Goal: Task Accomplishment & Management: Use online tool/utility

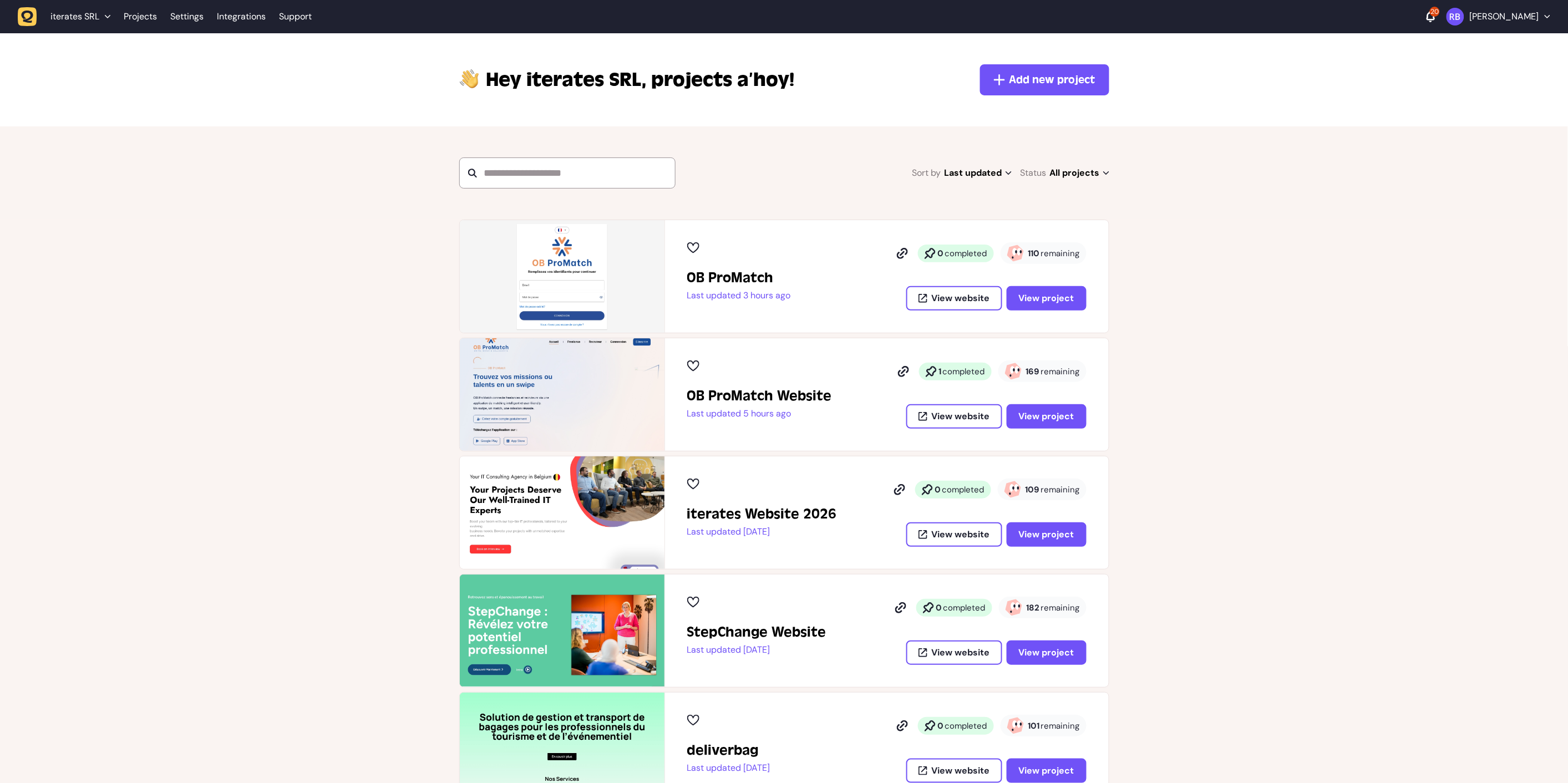
click at [1057, 543] on div "iterates Website 2026 Last updated [DATE] 0 completed 109 remaining View websit…" at bounding box center [887, 513] width 443 height 113
click at [1058, 535] on span "View project" at bounding box center [1047, 534] width 56 height 9
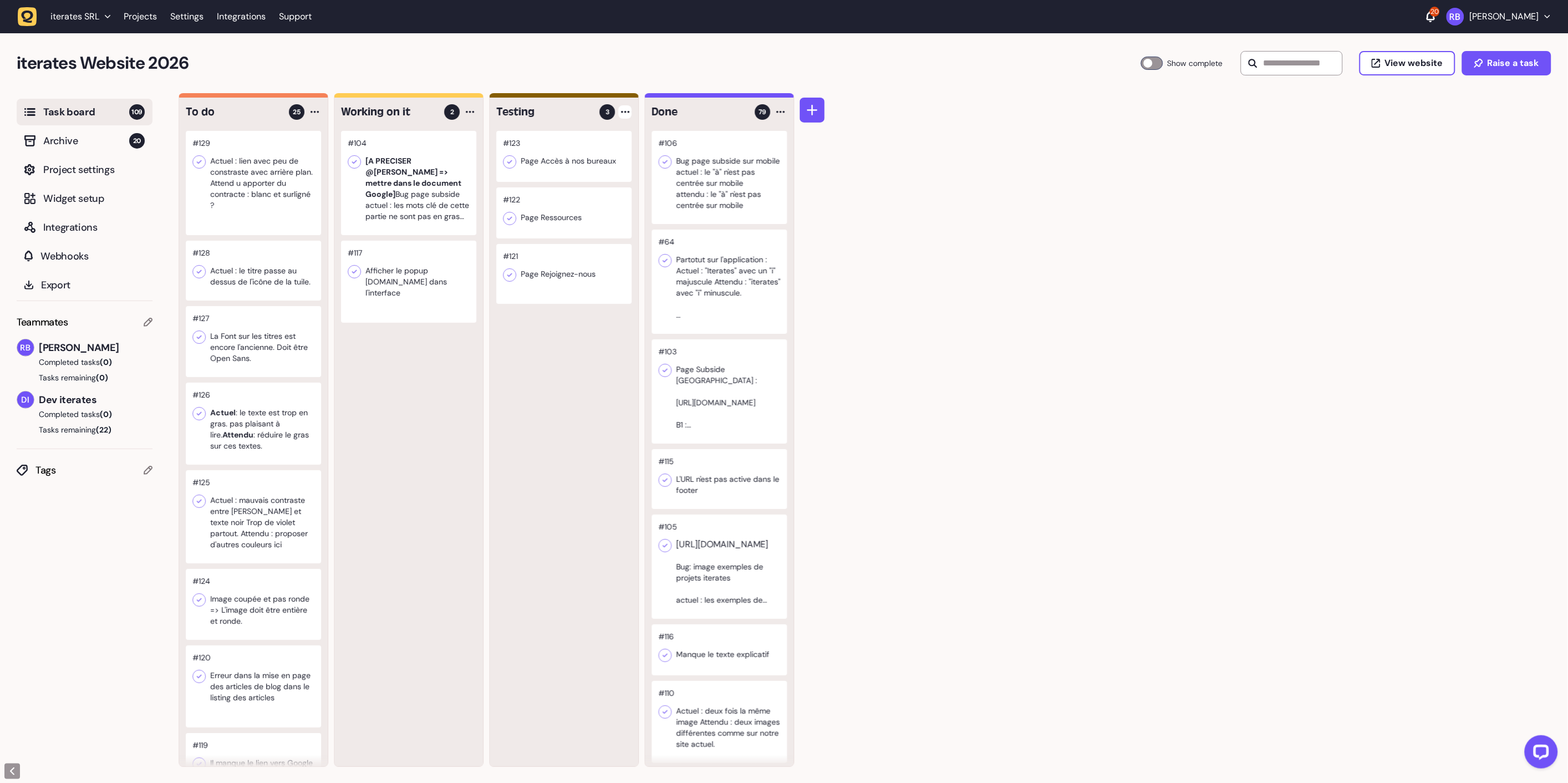
click at [623, 114] on div at bounding box center [625, 112] width 13 height 13
click at [608, 132] on div "Add Task" at bounding box center [583, 135] width 80 height 11
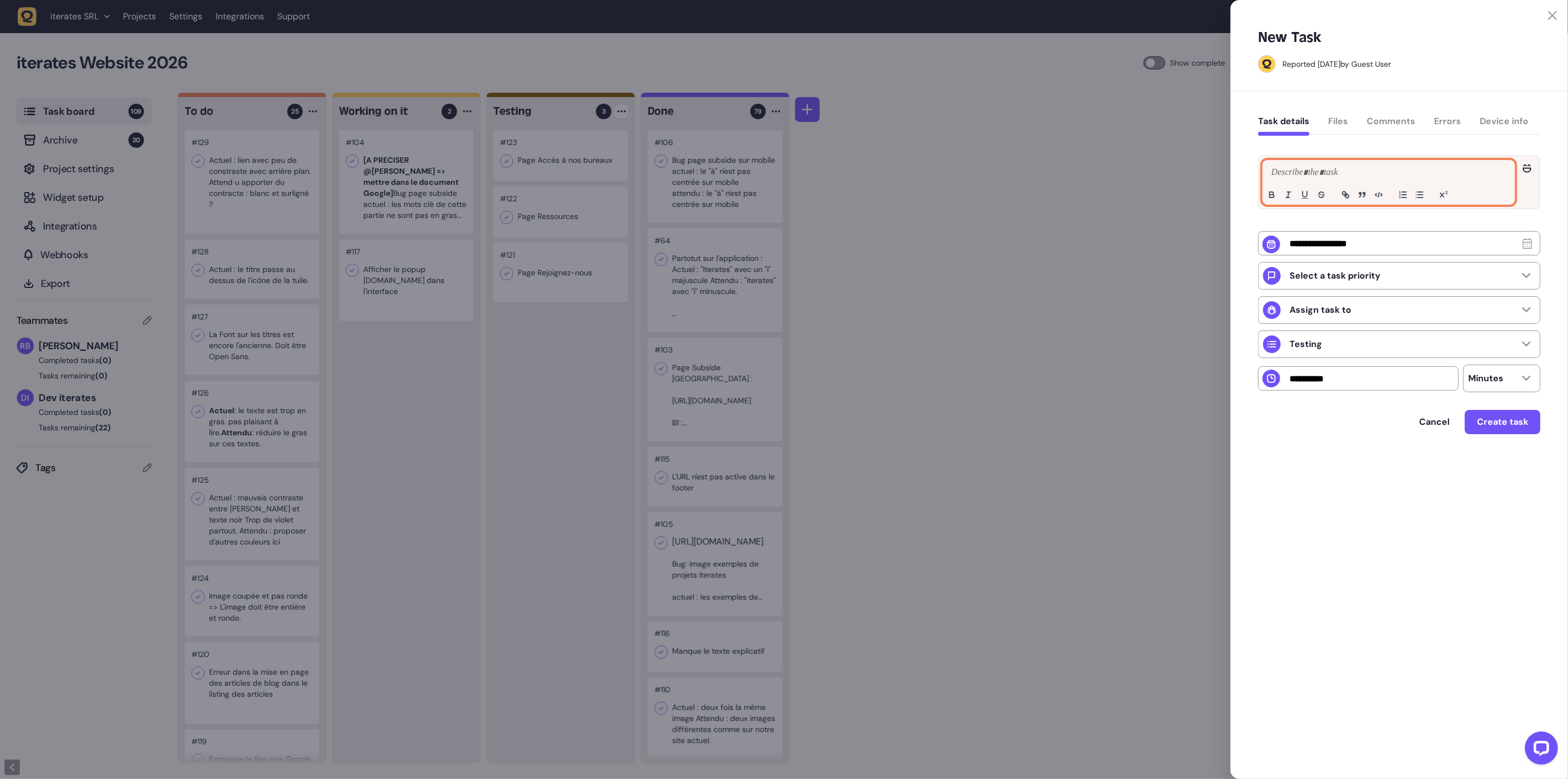
click at [1336, 175] on p at bounding box center [1389, 173] width 240 height 13
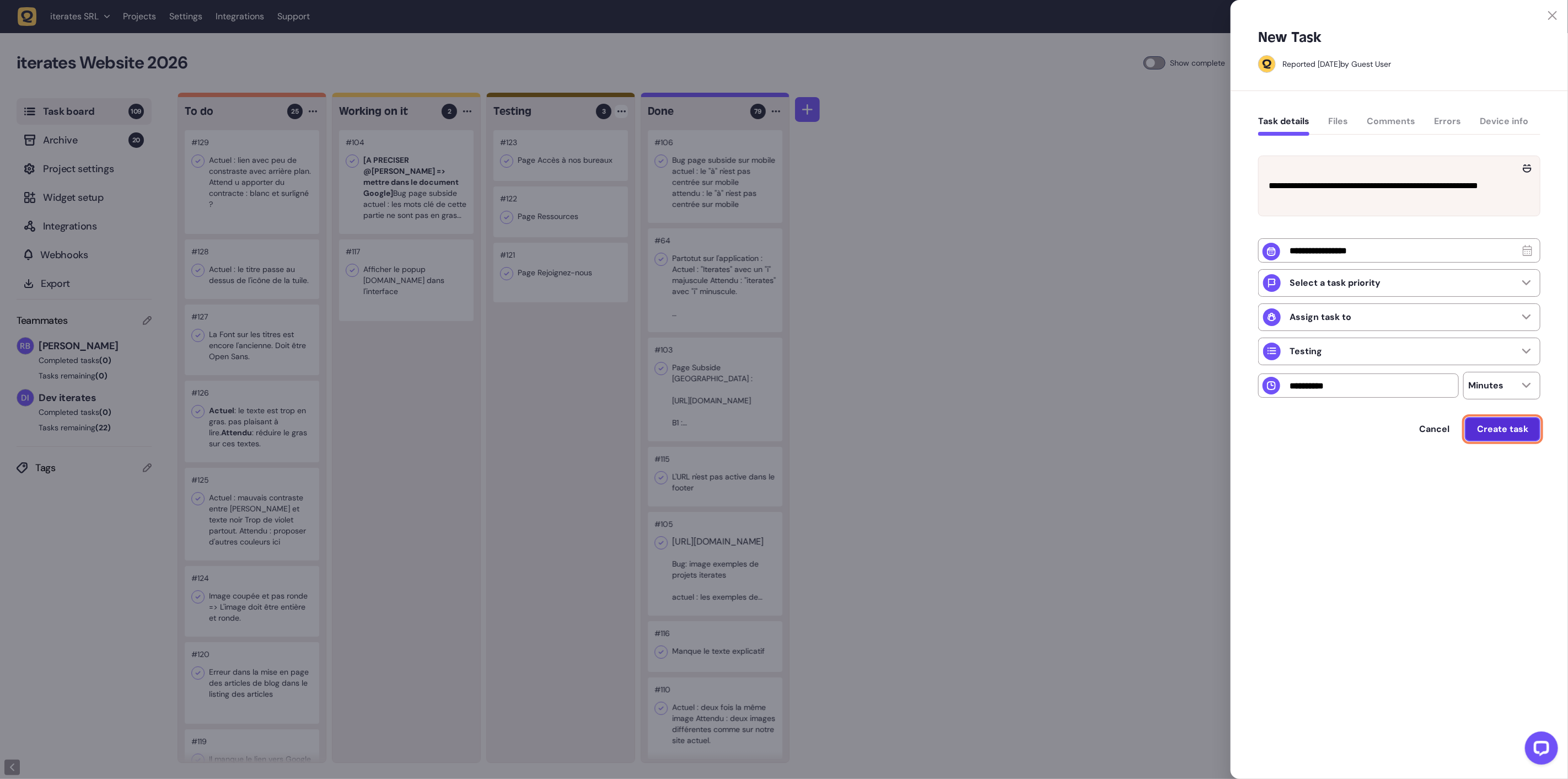
click at [1497, 434] on span "Create task" at bounding box center [1503, 428] width 51 height 9
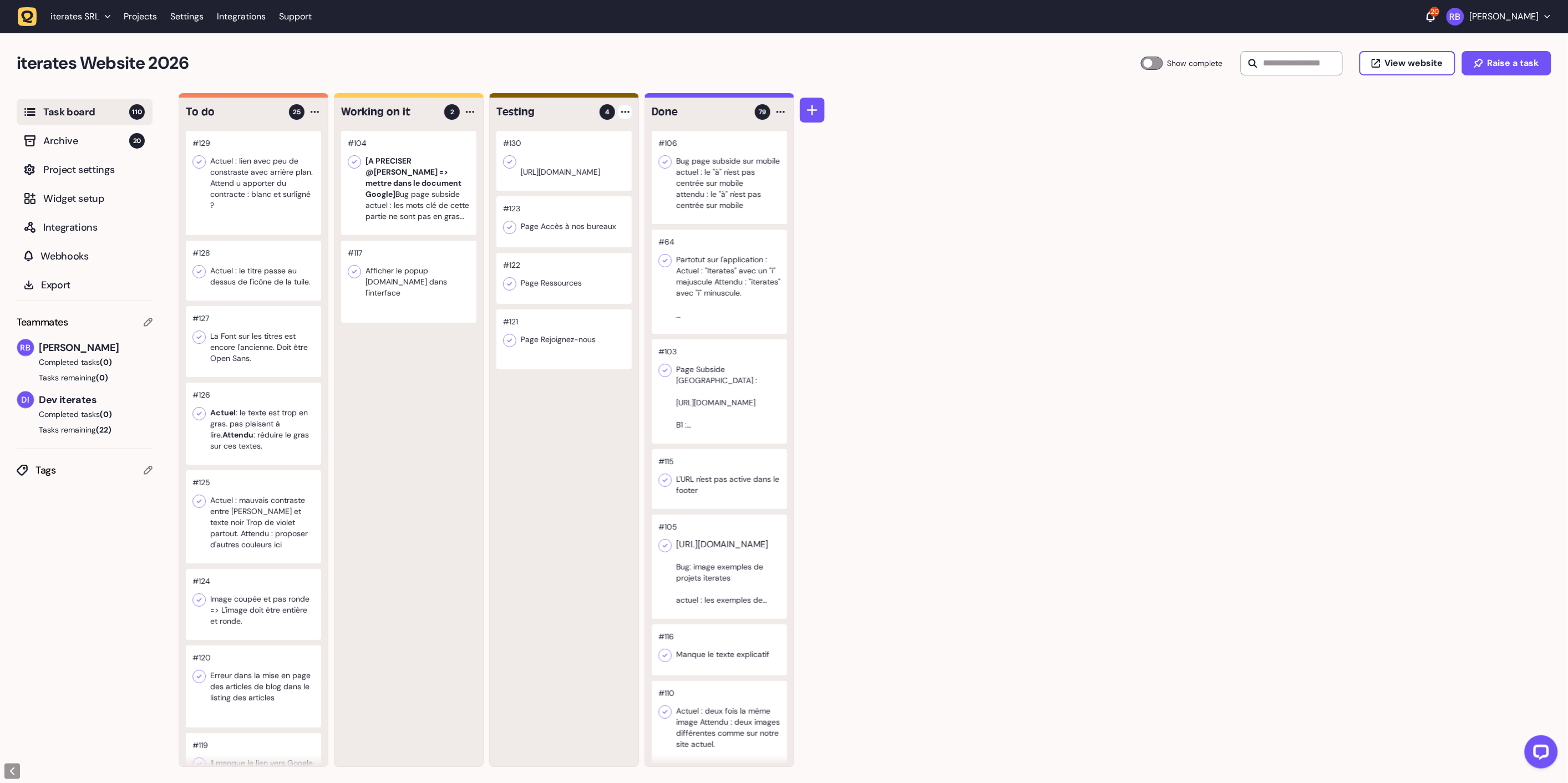
click at [625, 111] on icon at bounding box center [625, 111] width 9 height 2
click at [600, 137] on div "Add Task" at bounding box center [583, 135] width 80 height 11
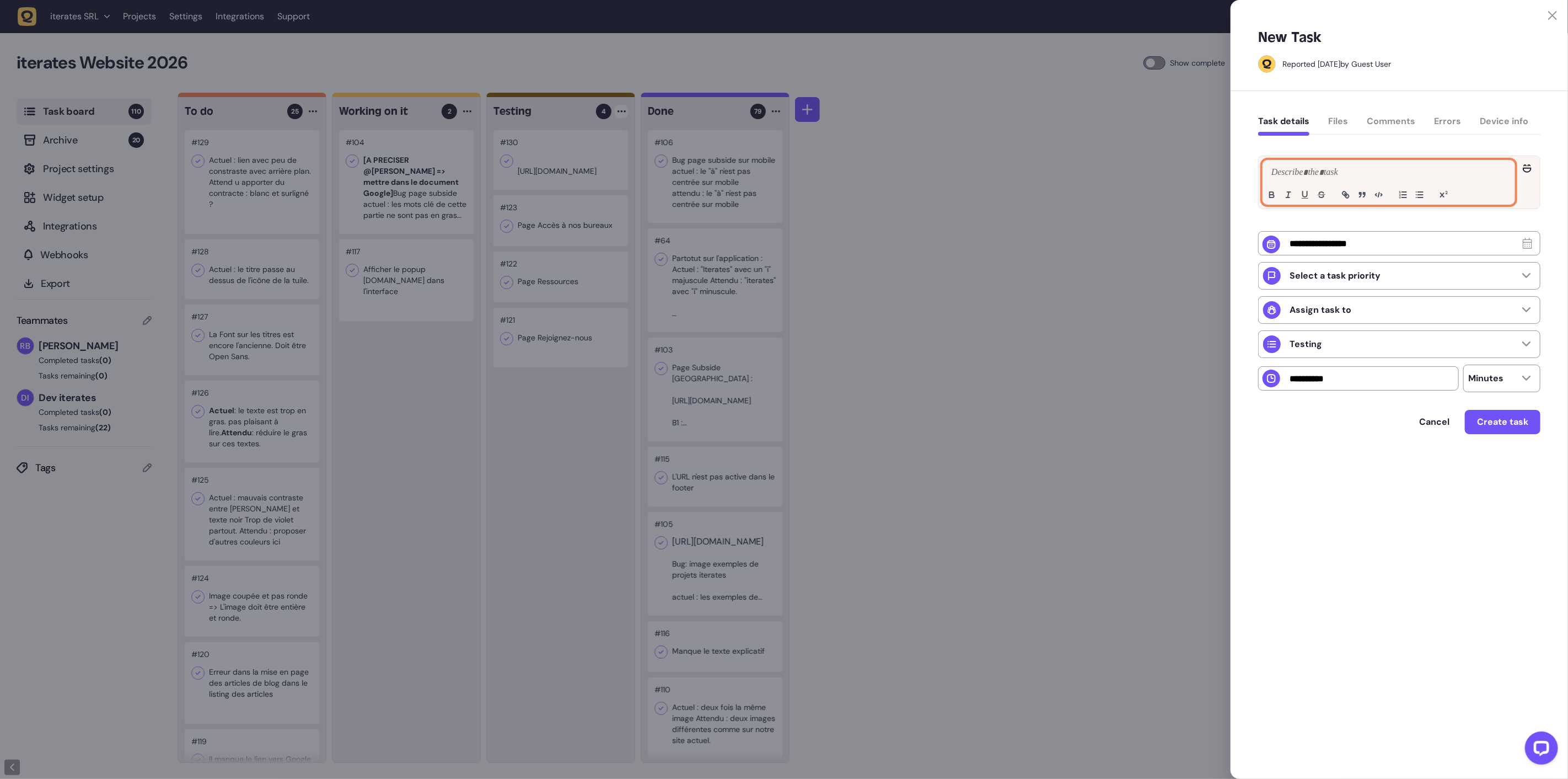
click at [1286, 173] on p at bounding box center [1389, 173] width 240 height 13
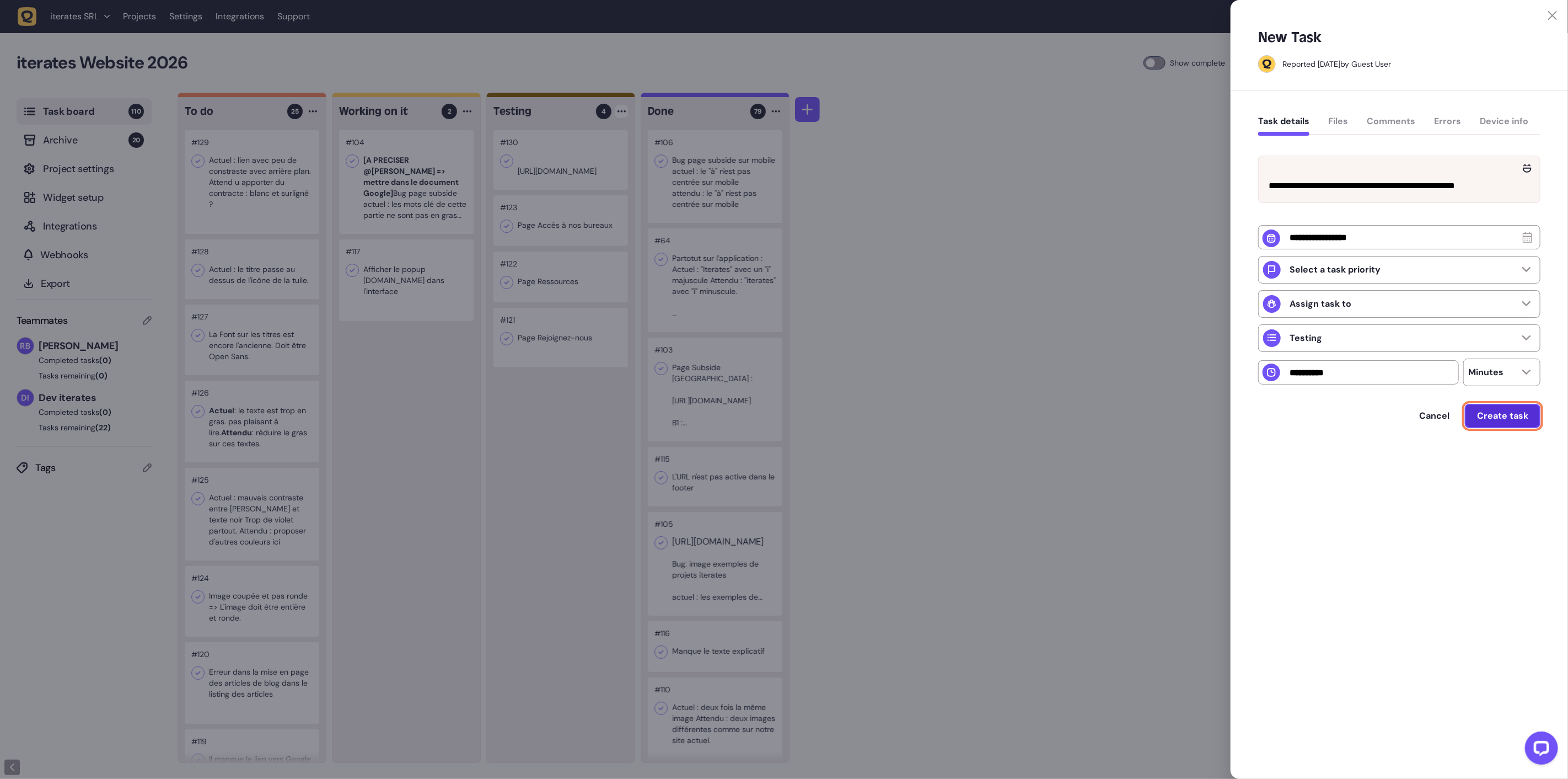
click at [1504, 421] on span "Create task" at bounding box center [1503, 415] width 51 height 9
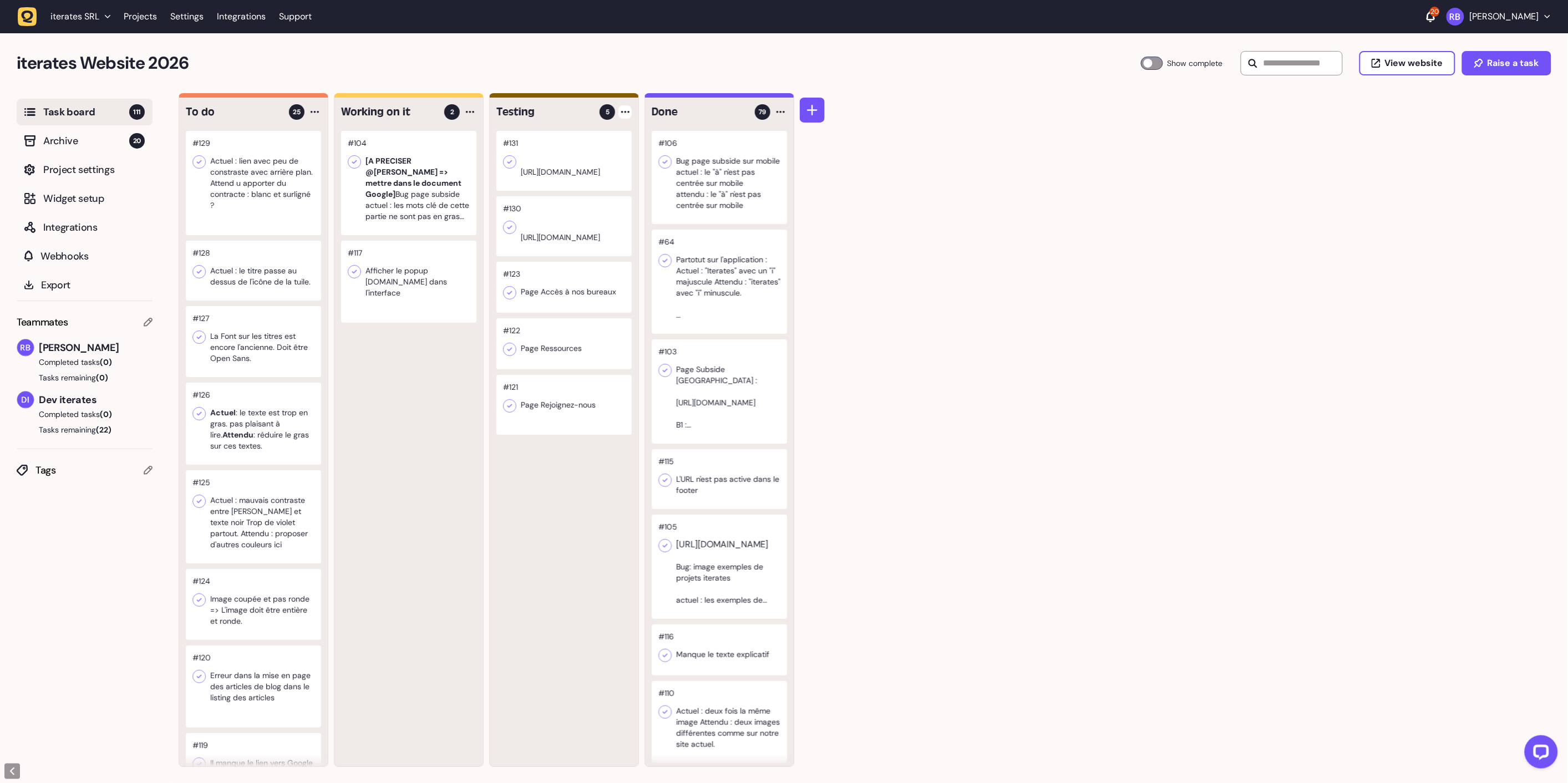
click at [629, 116] on div at bounding box center [625, 112] width 13 height 13
click at [577, 140] on div "Add Task" at bounding box center [583, 135] width 80 height 11
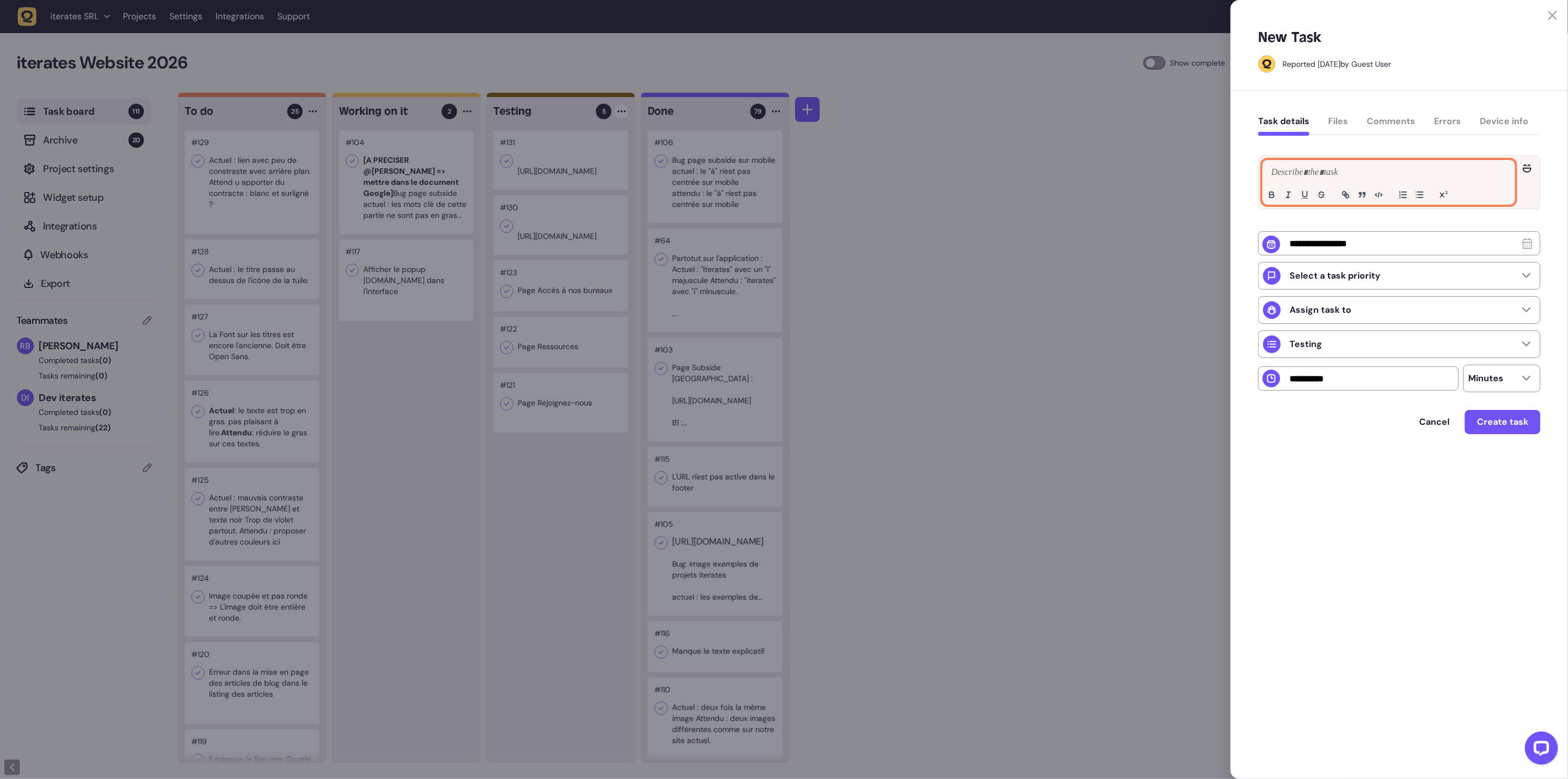
click at [1294, 164] on div at bounding box center [1388, 182] width 251 height 44
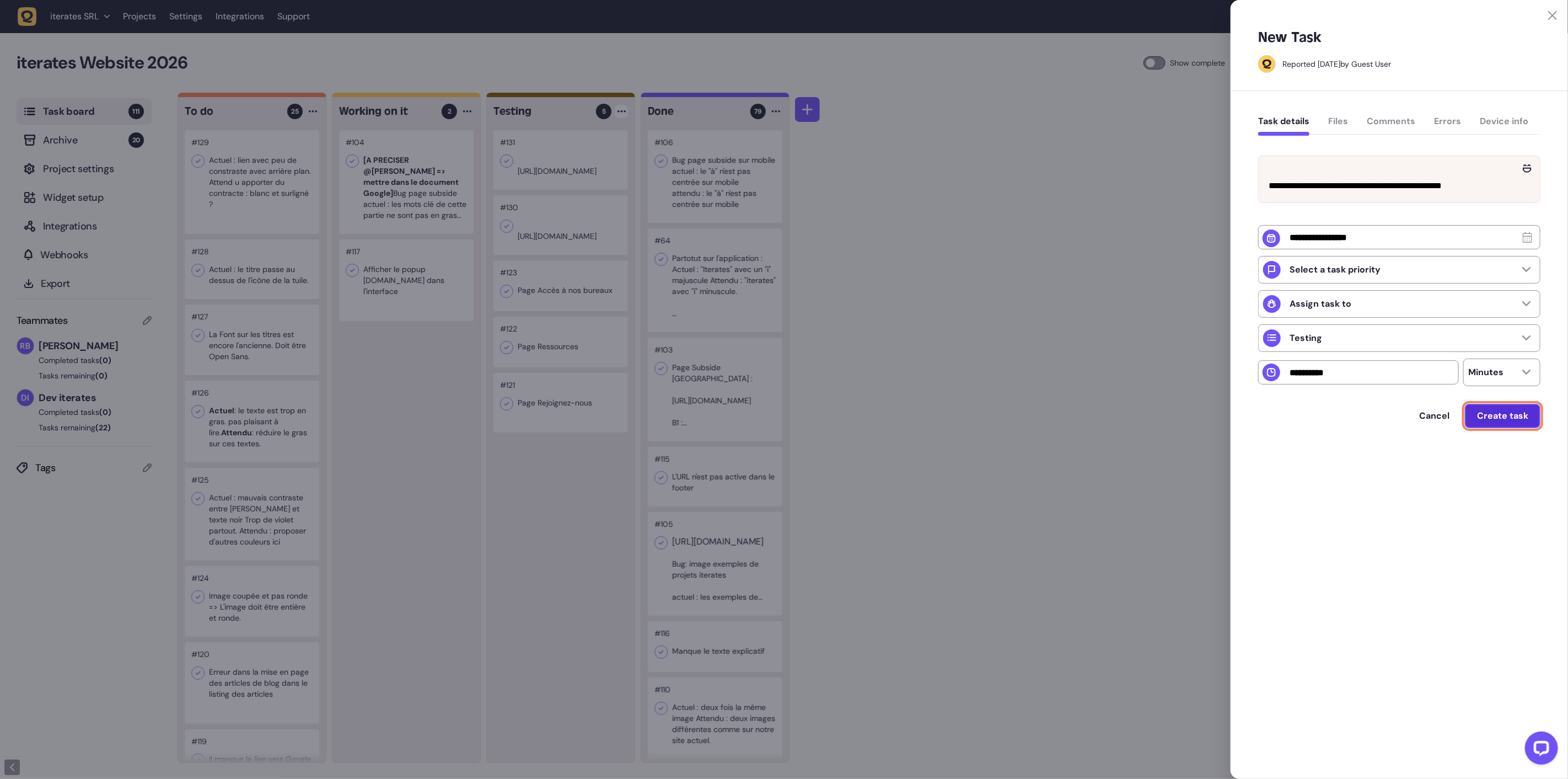
click at [1514, 428] on button "Create task" at bounding box center [1503, 416] width 75 height 24
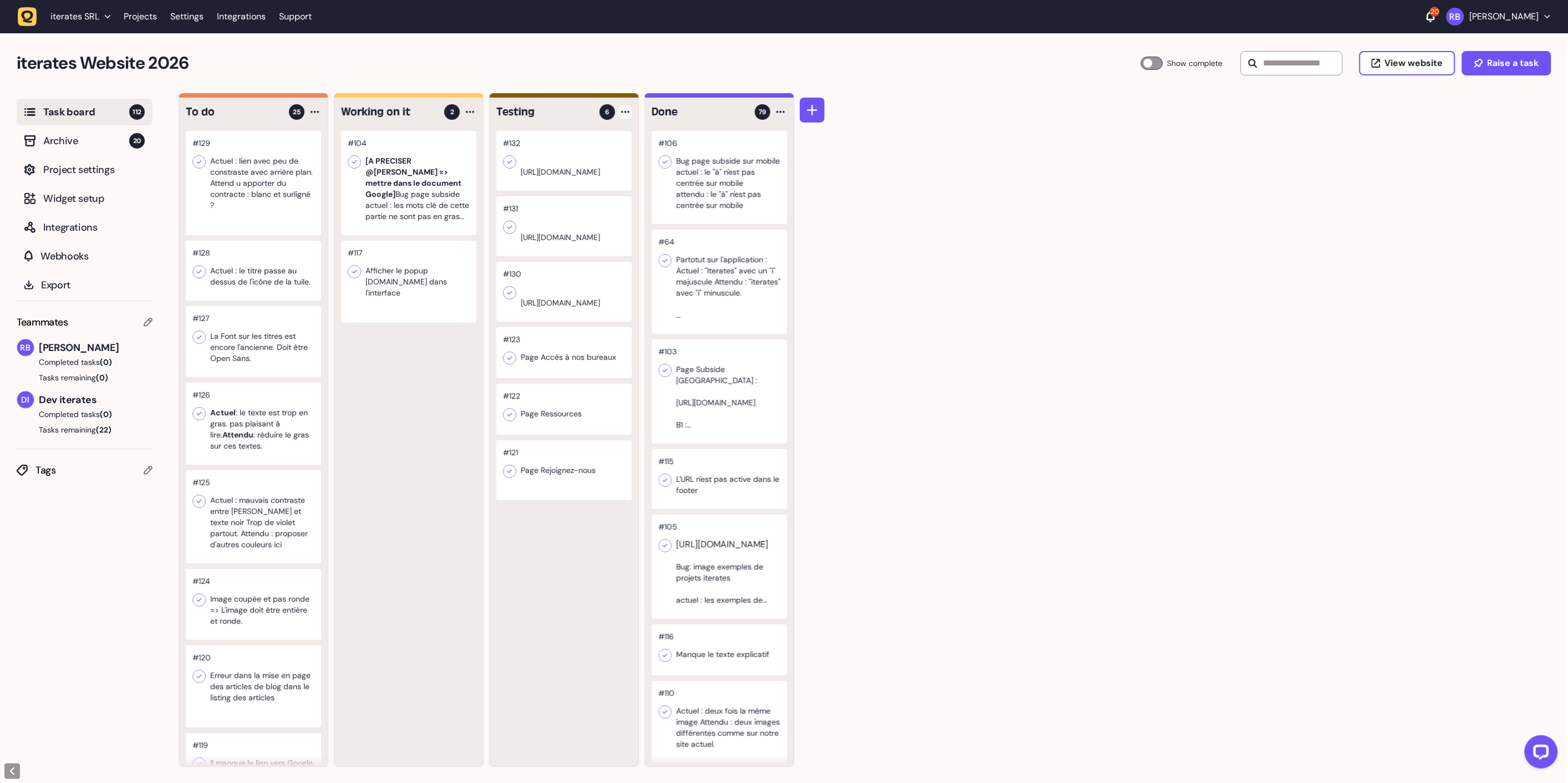
click at [624, 112] on icon at bounding box center [625, 111] width 9 height 2
click at [594, 134] on div "Add Task" at bounding box center [583, 135] width 80 height 11
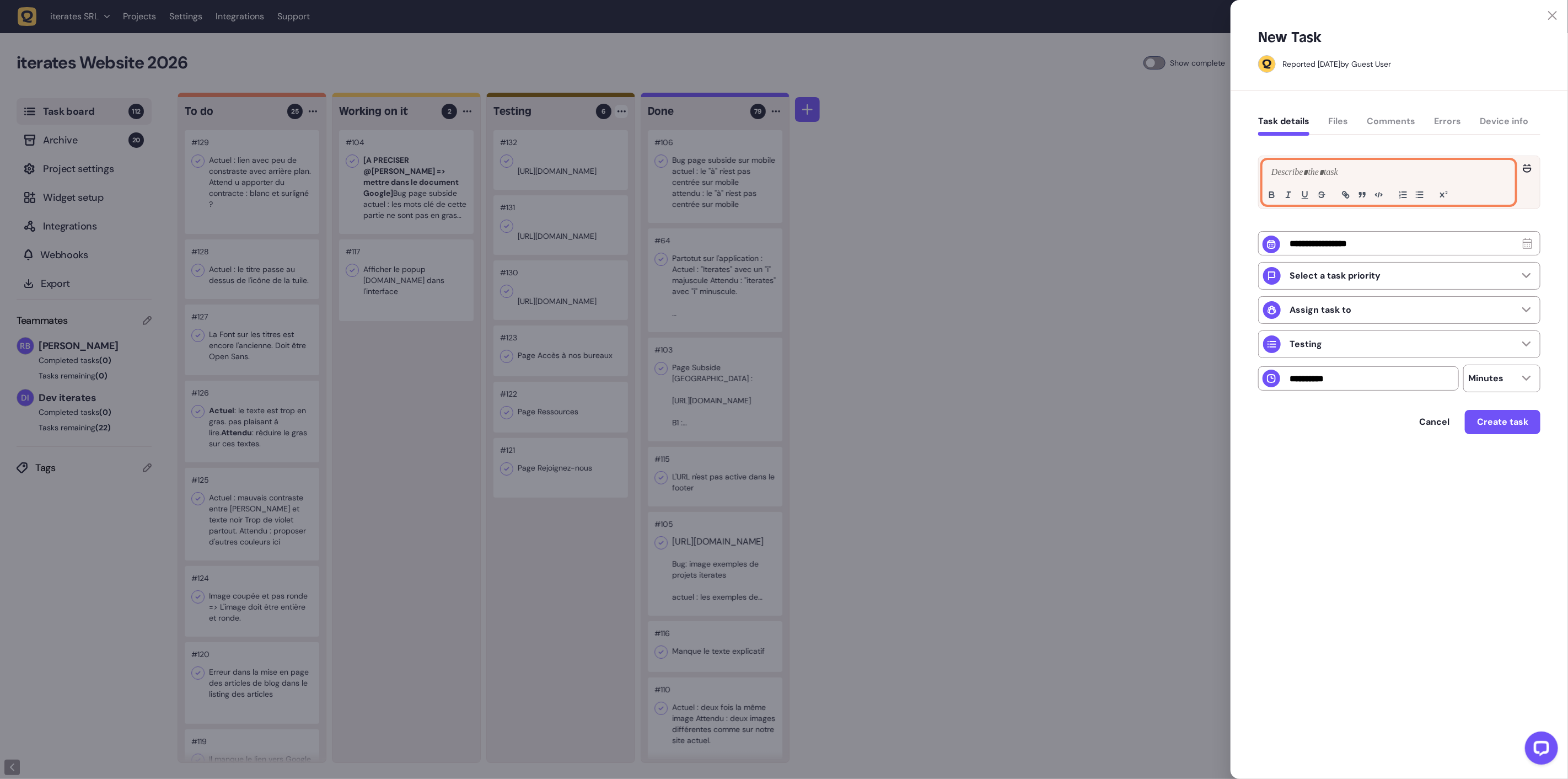
click at [1287, 170] on p at bounding box center [1389, 173] width 240 height 13
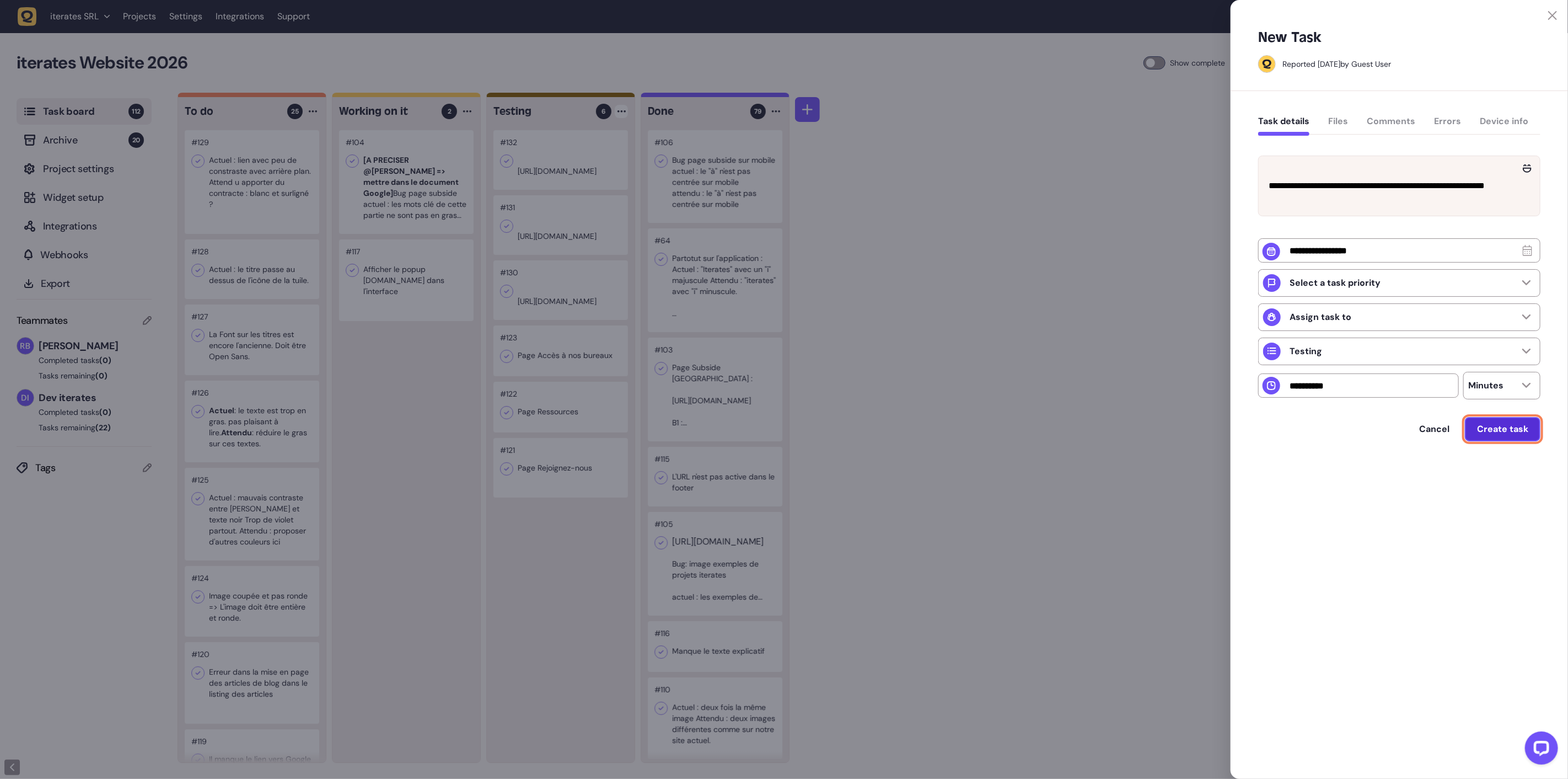
click at [1522, 434] on span "Create task" at bounding box center [1503, 428] width 51 height 9
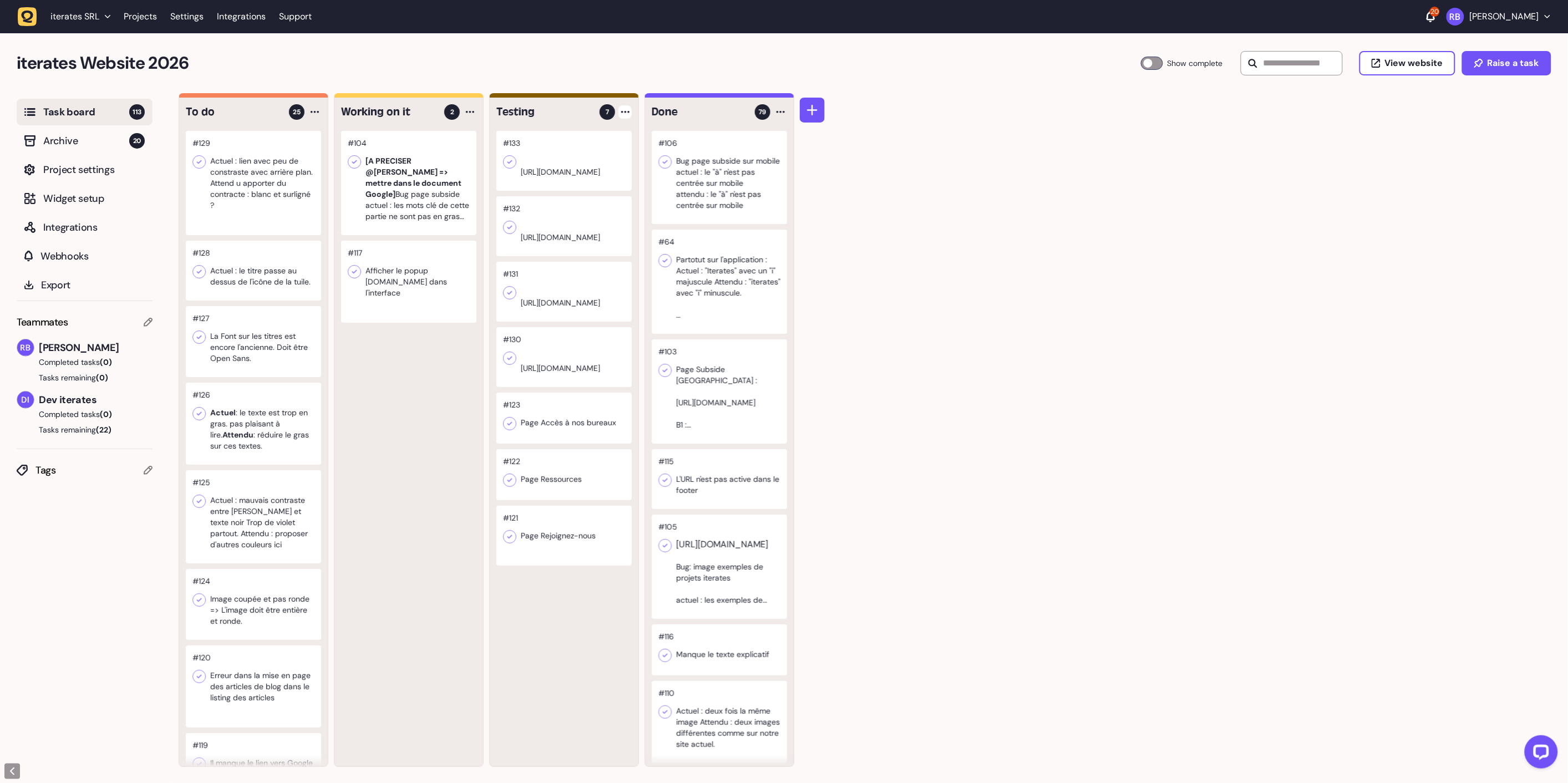
click at [628, 115] on div at bounding box center [625, 112] width 13 height 13
click at [599, 137] on div "Add Task" at bounding box center [583, 135] width 80 height 11
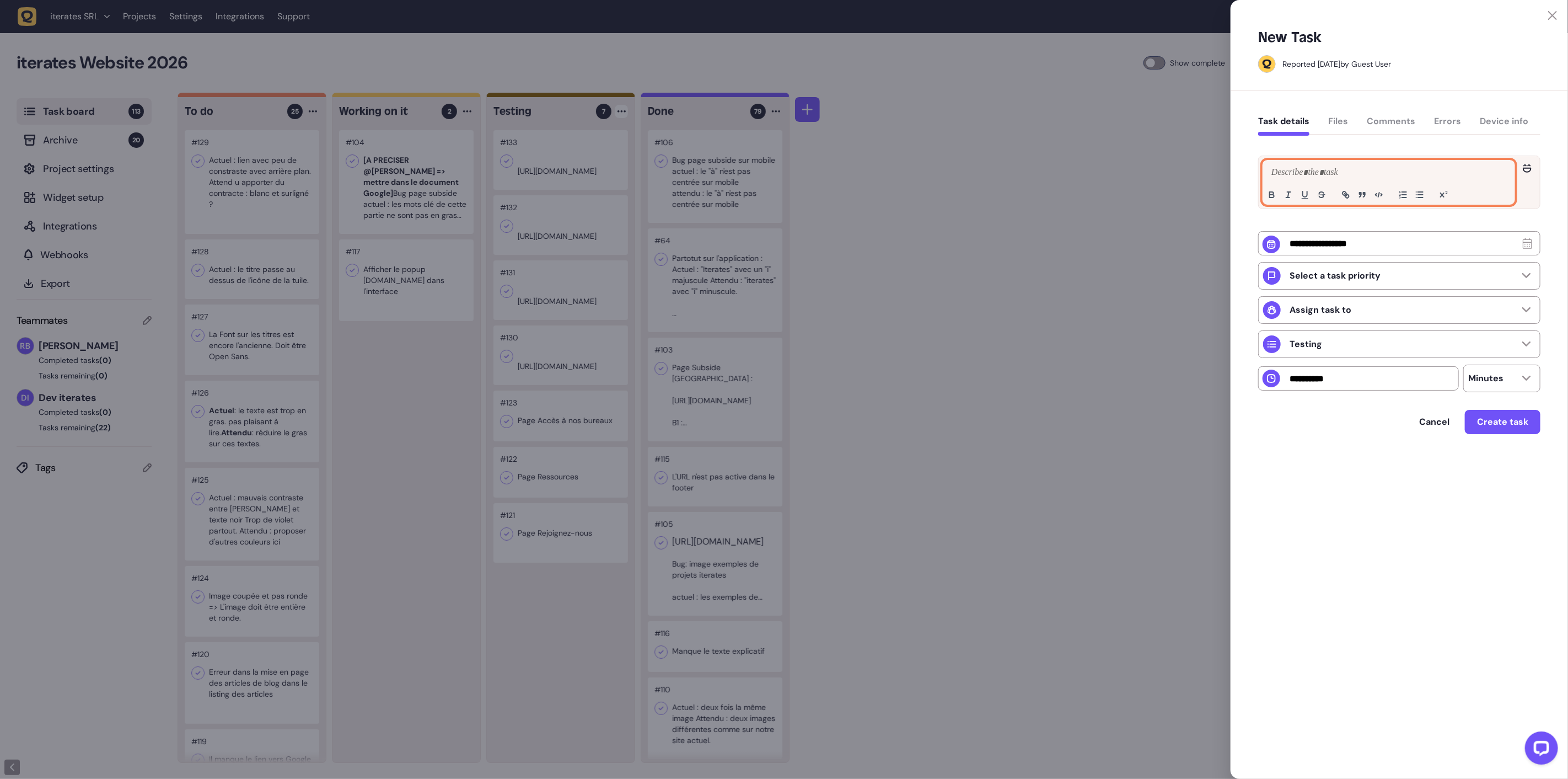
click at [1367, 176] on p at bounding box center [1389, 173] width 240 height 13
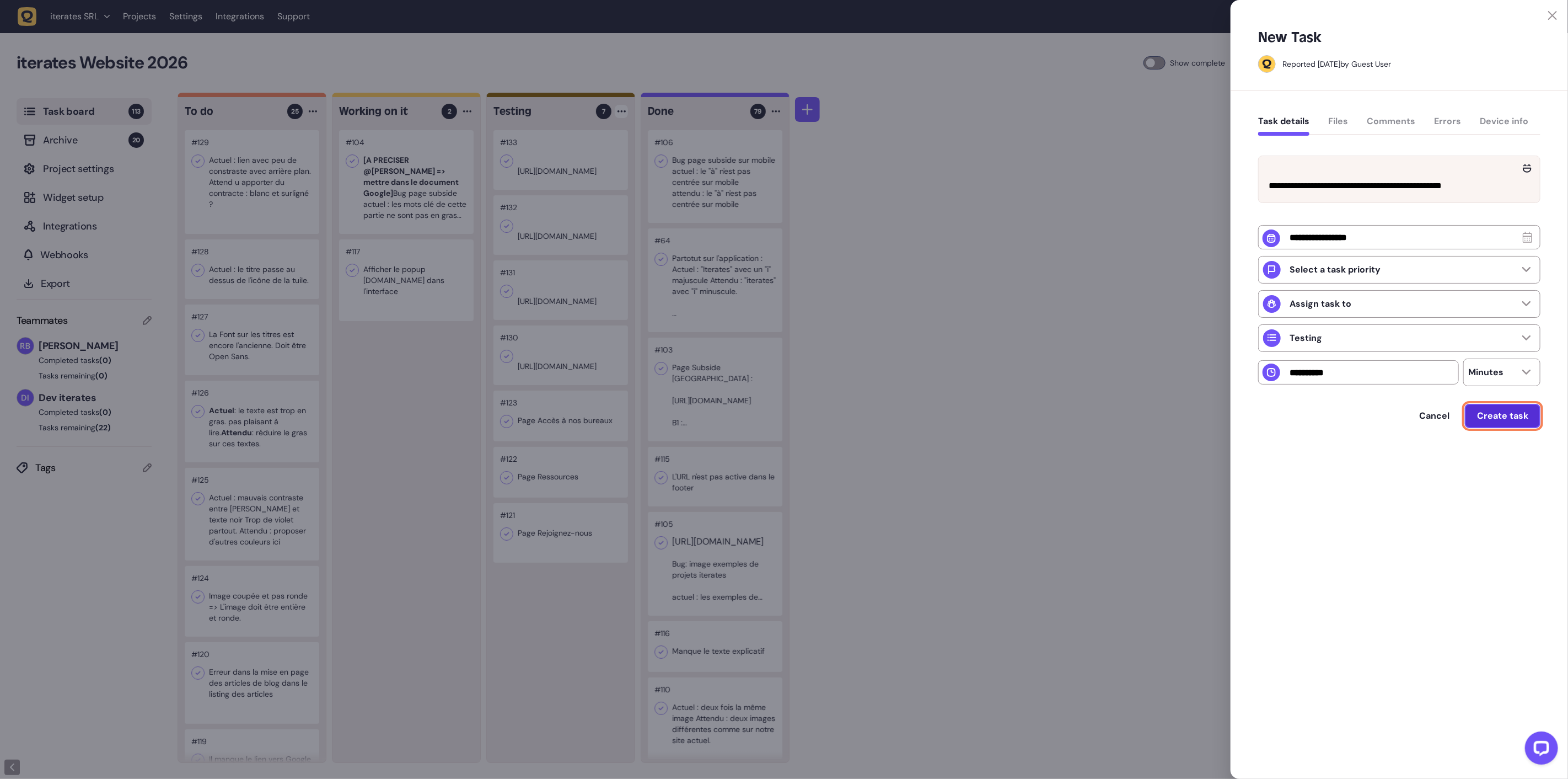
click at [1517, 428] on button "Create task" at bounding box center [1503, 416] width 75 height 24
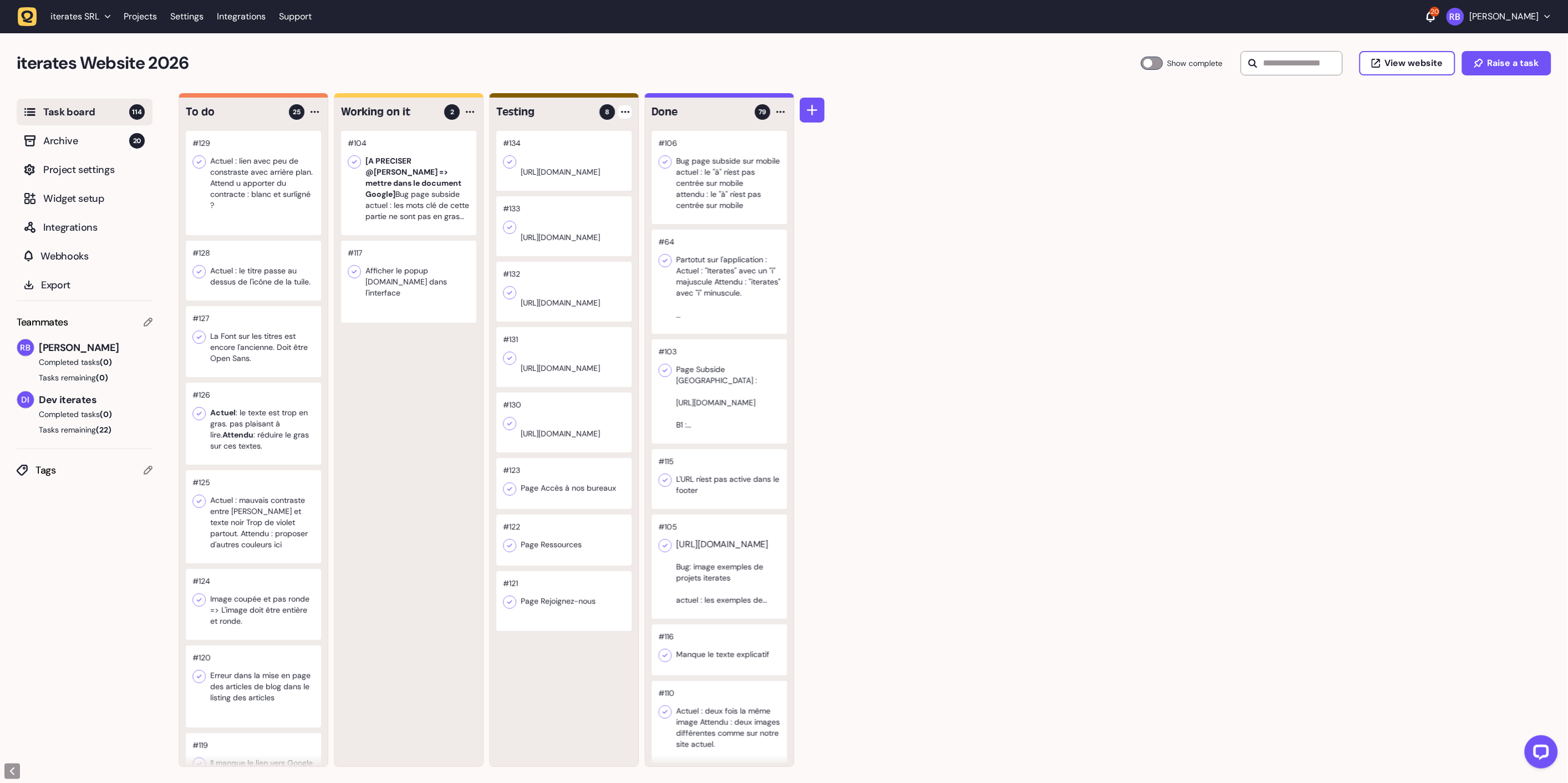
click at [621, 114] on div at bounding box center [625, 112] width 13 height 13
click at [588, 137] on div "Add Task" at bounding box center [583, 135] width 80 height 11
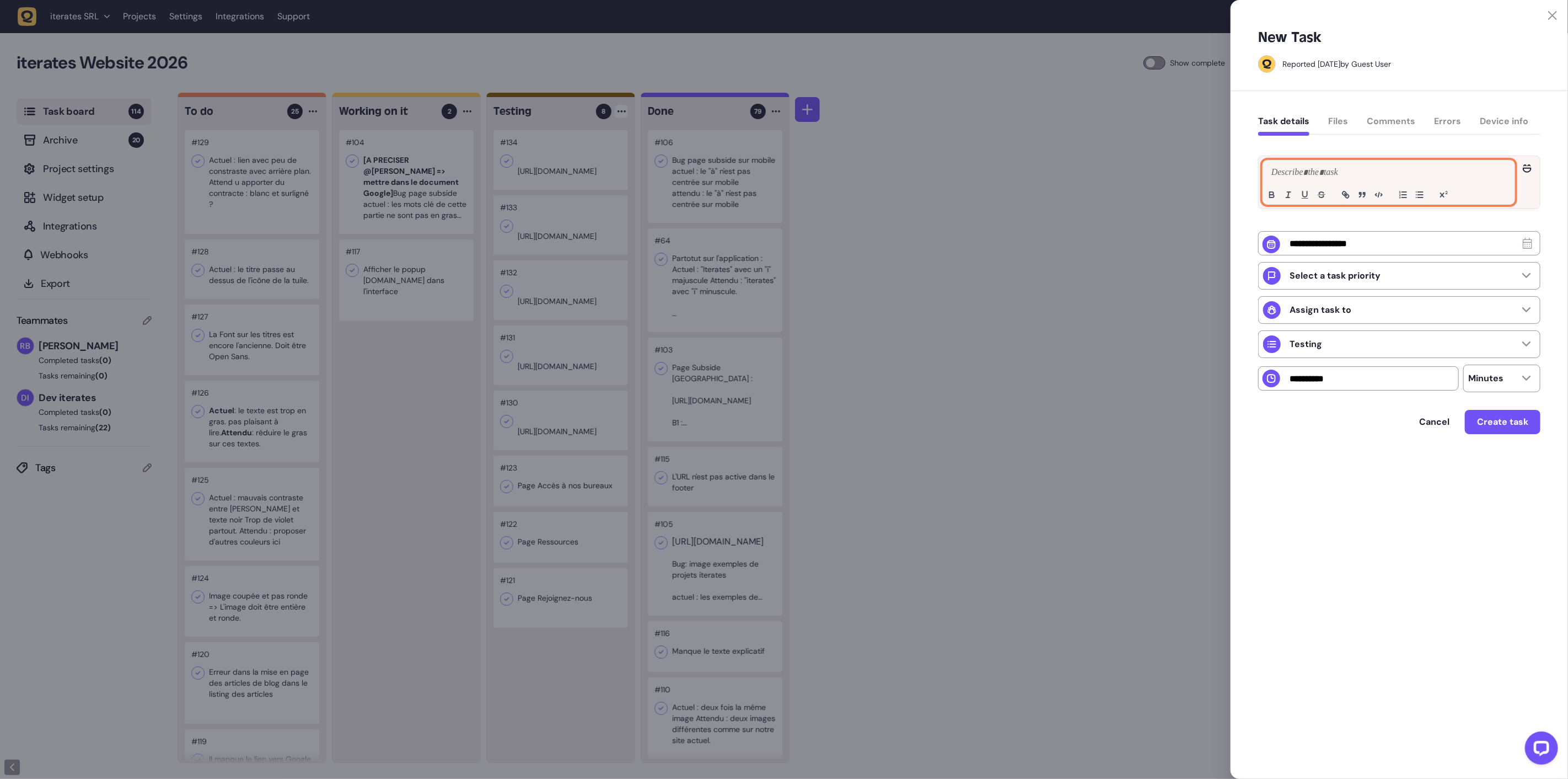
click at [1277, 179] on p at bounding box center [1389, 173] width 240 height 13
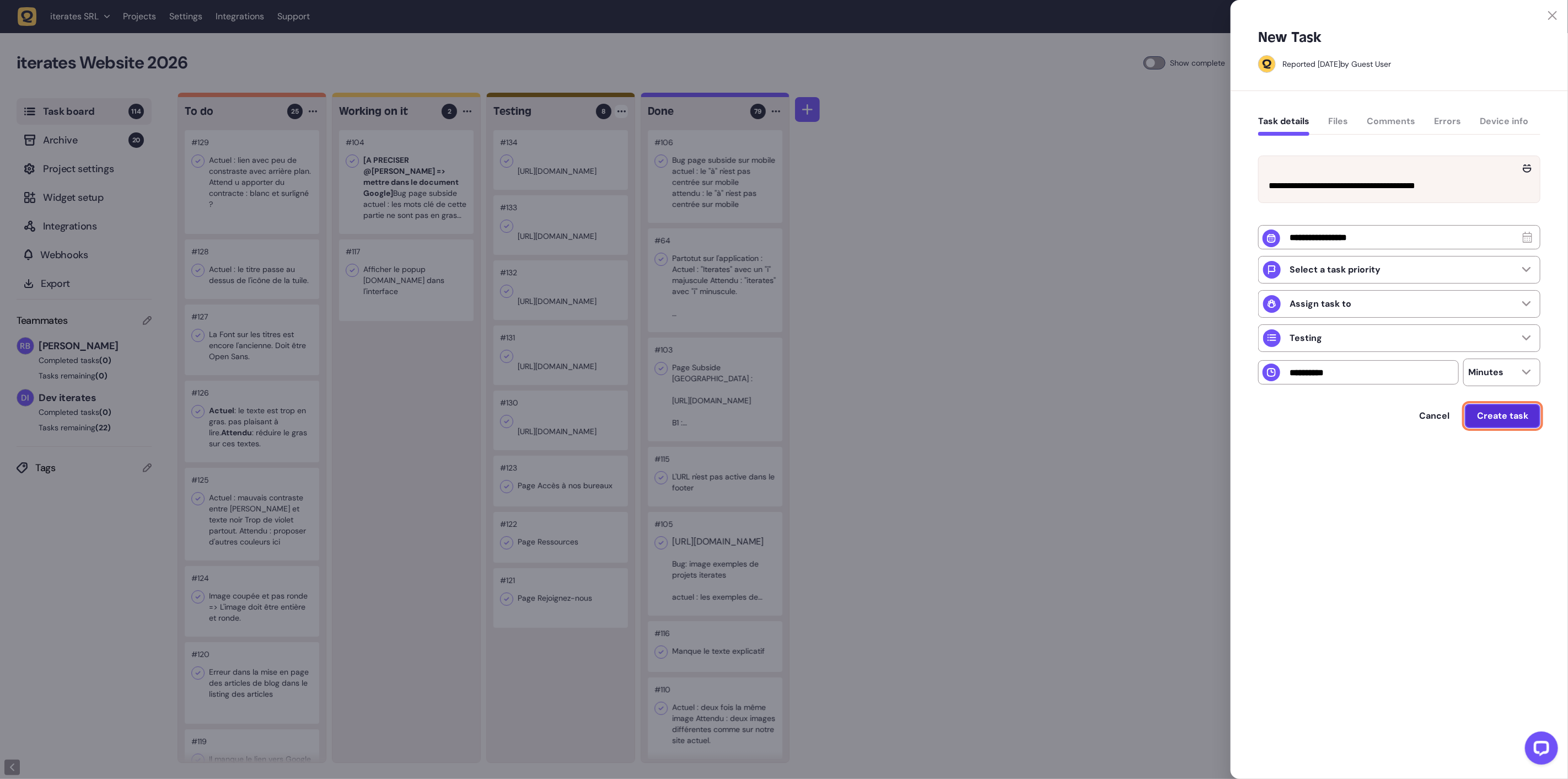
click at [1493, 428] on button "Create task" at bounding box center [1503, 416] width 75 height 24
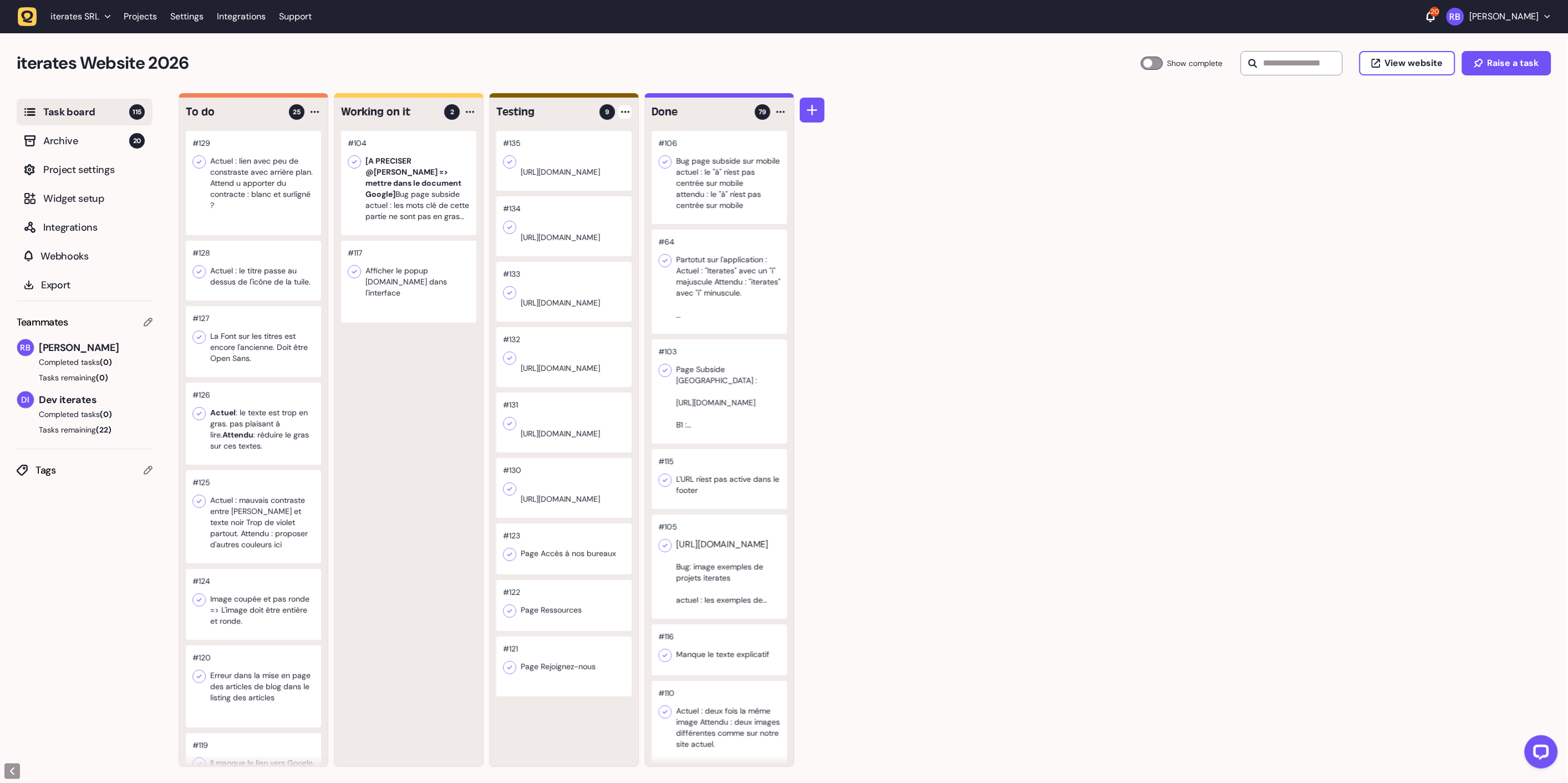
click at [629, 109] on div at bounding box center [625, 112] width 13 height 13
click at [583, 134] on div "Add Task" at bounding box center [583, 135] width 80 height 11
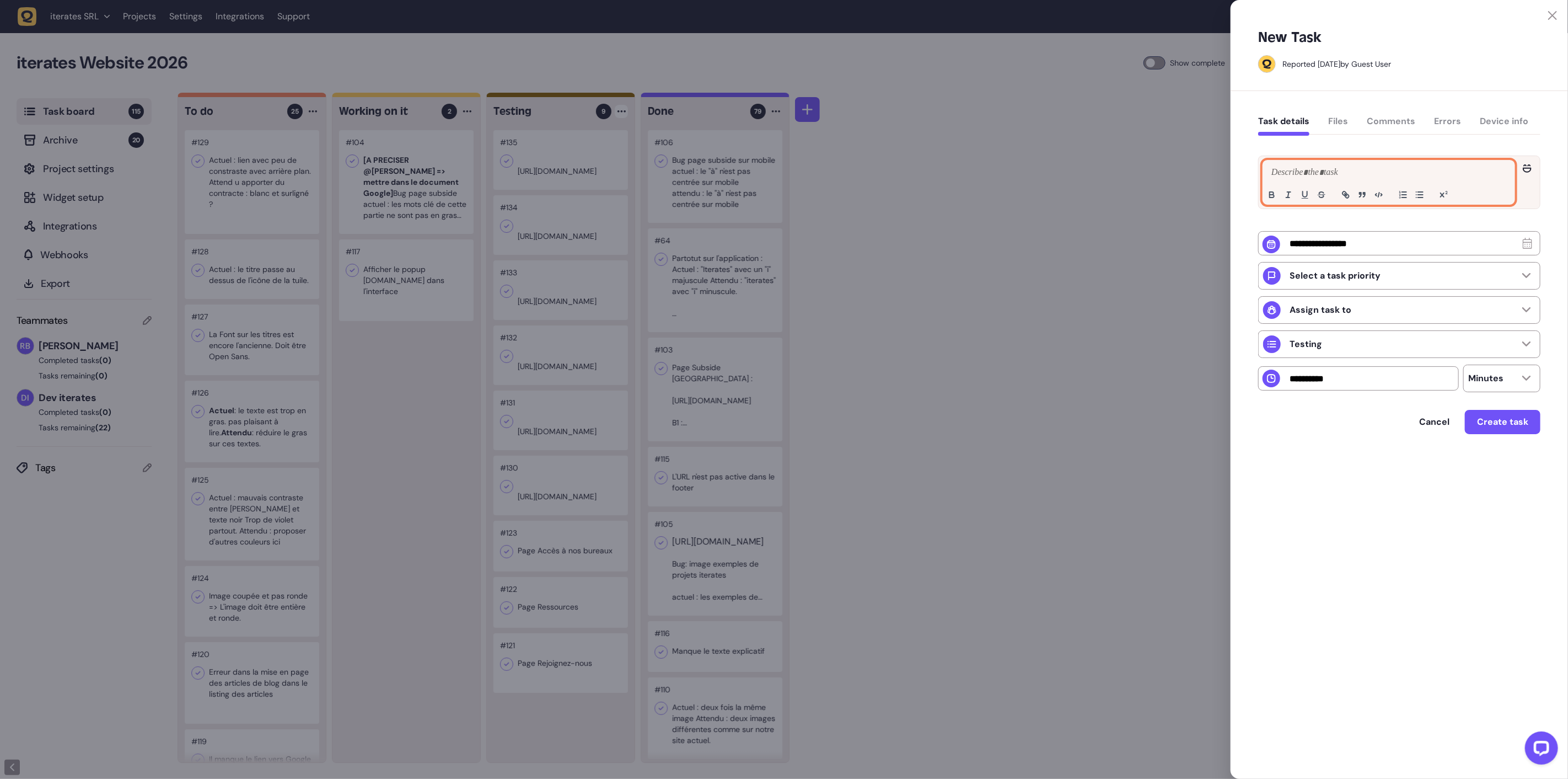
click at [1302, 184] on div at bounding box center [1388, 182] width 251 height 44
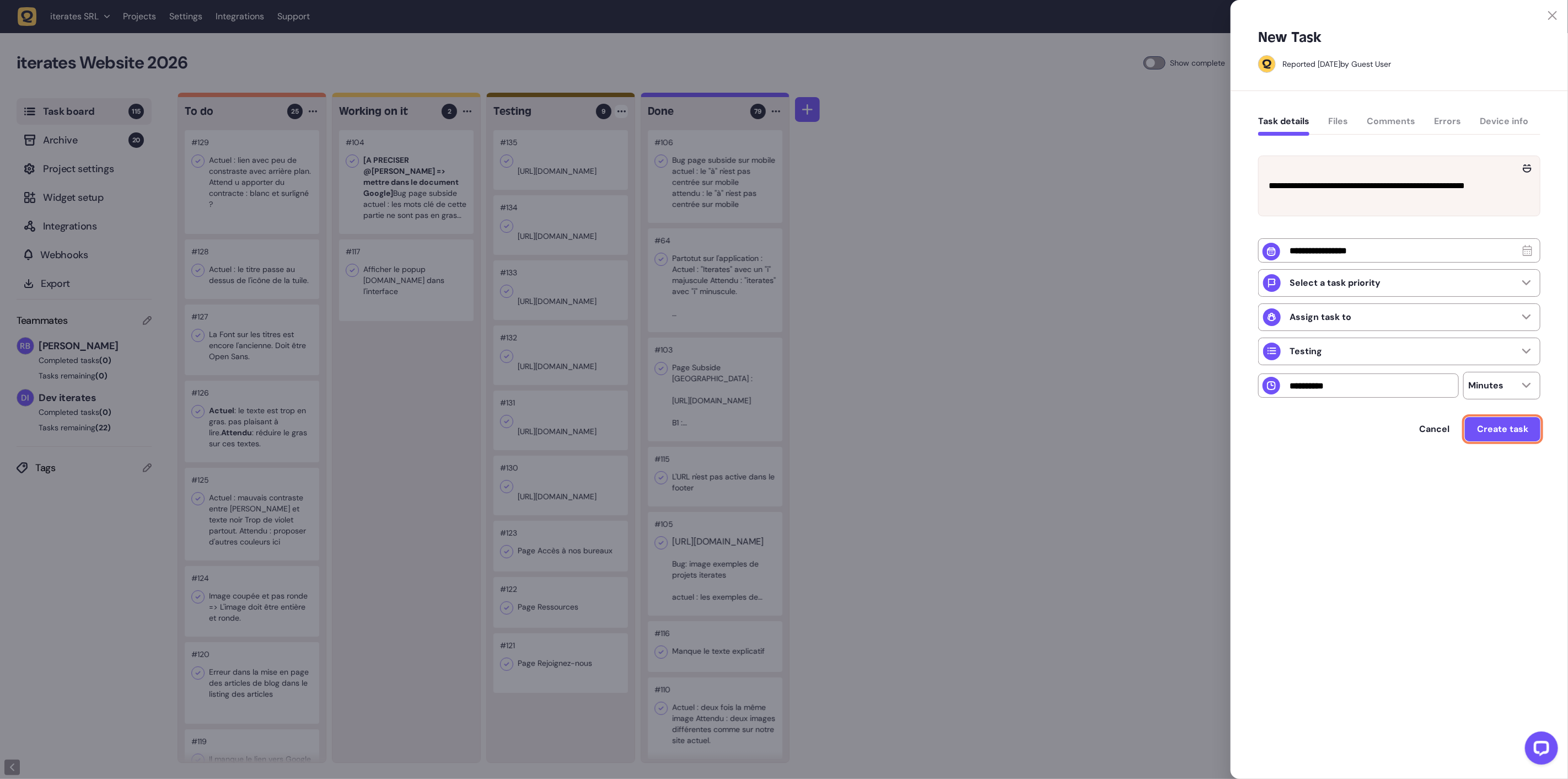
drag, startPoint x: 1492, startPoint y: 455, endPoint x: 1487, endPoint y: 456, distance: 5.1
click at [1491, 441] on button "Create task" at bounding box center [1503, 429] width 75 height 24
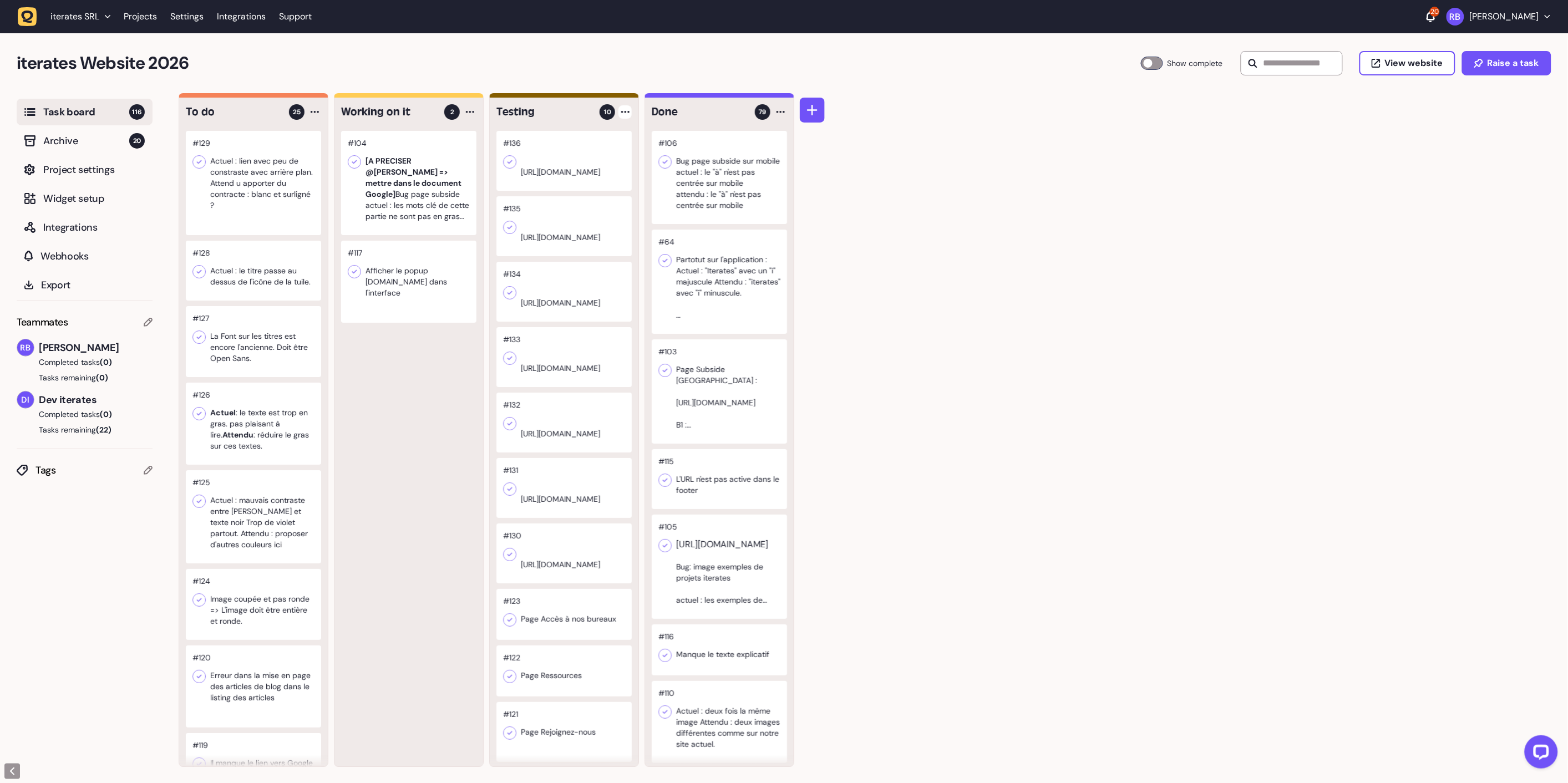
click at [629, 115] on div at bounding box center [625, 112] width 13 height 13
click at [589, 137] on div "Add Task" at bounding box center [583, 135] width 80 height 11
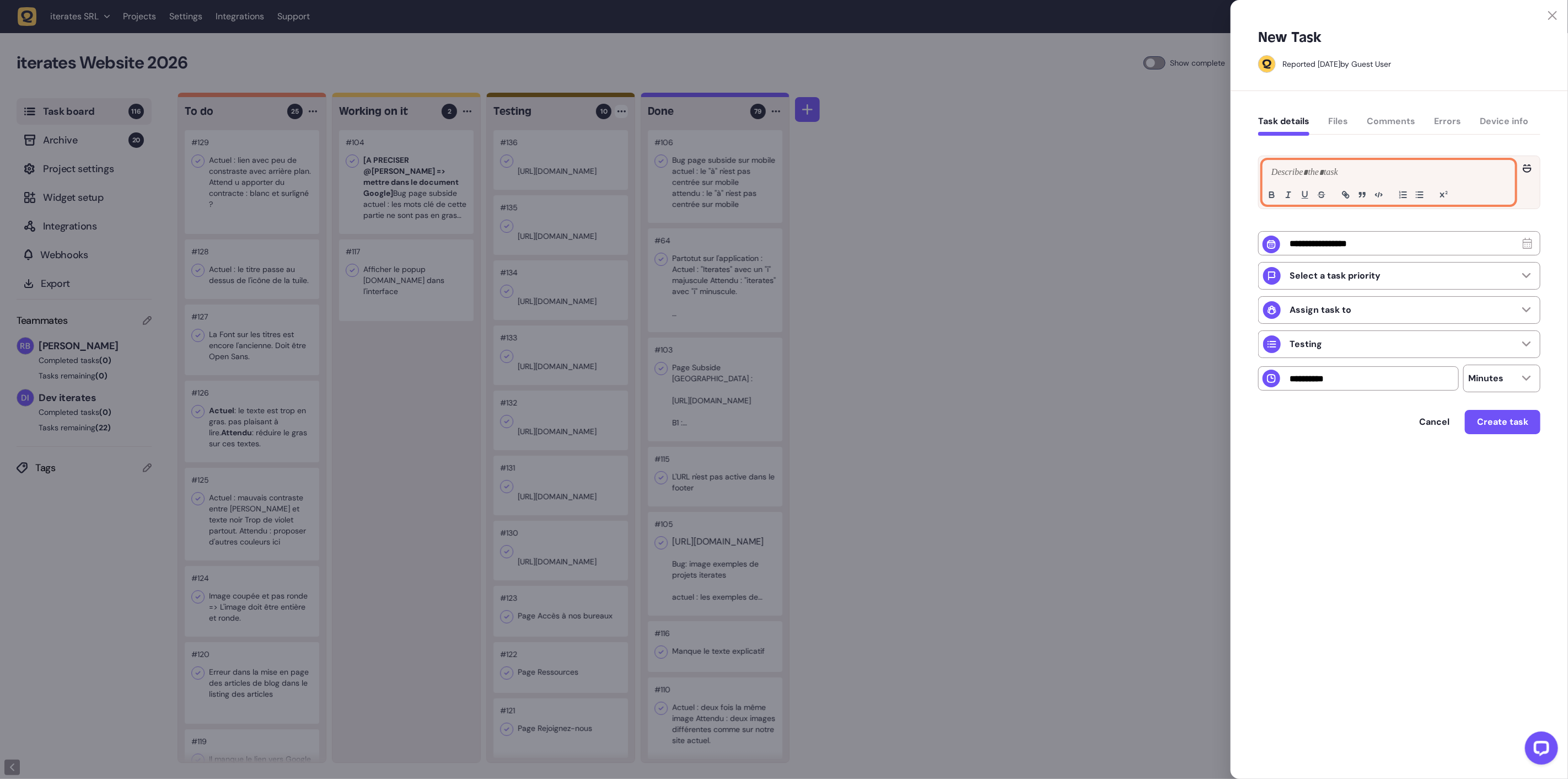
click at [1297, 169] on p at bounding box center [1389, 173] width 240 height 13
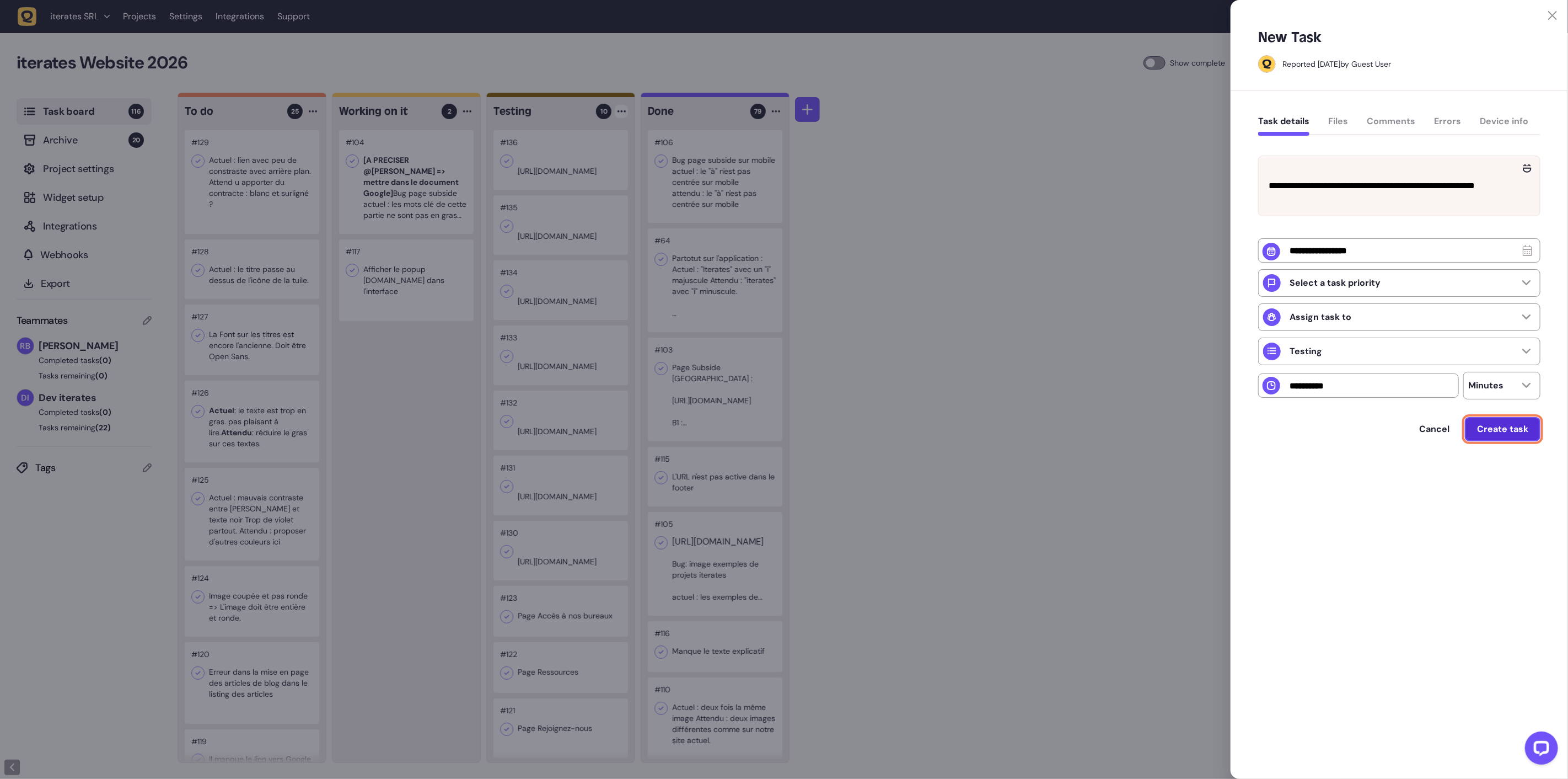
click at [1506, 434] on span "Create task" at bounding box center [1503, 428] width 51 height 9
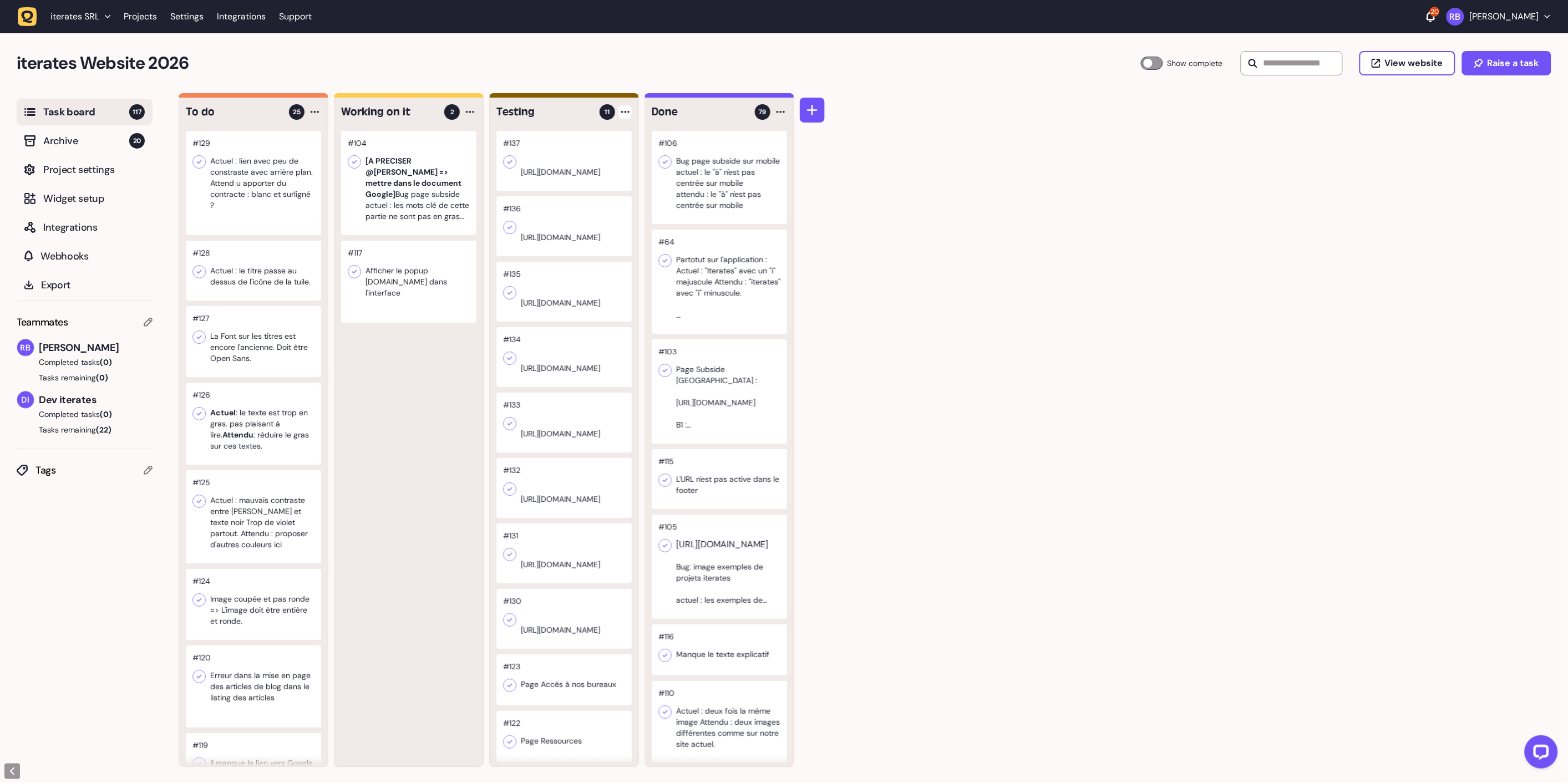
click at [633, 111] on div "Testing 11 #137 [URL][DOMAIN_NAME] #136 [URL][DOMAIN_NAME] #135 [URL][DOMAIN_NA…" at bounding box center [564, 432] width 149 height 669
click at [622, 116] on div at bounding box center [625, 112] width 13 height 13
click at [601, 134] on div "Add Task" at bounding box center [583, 135] width 80 height 11
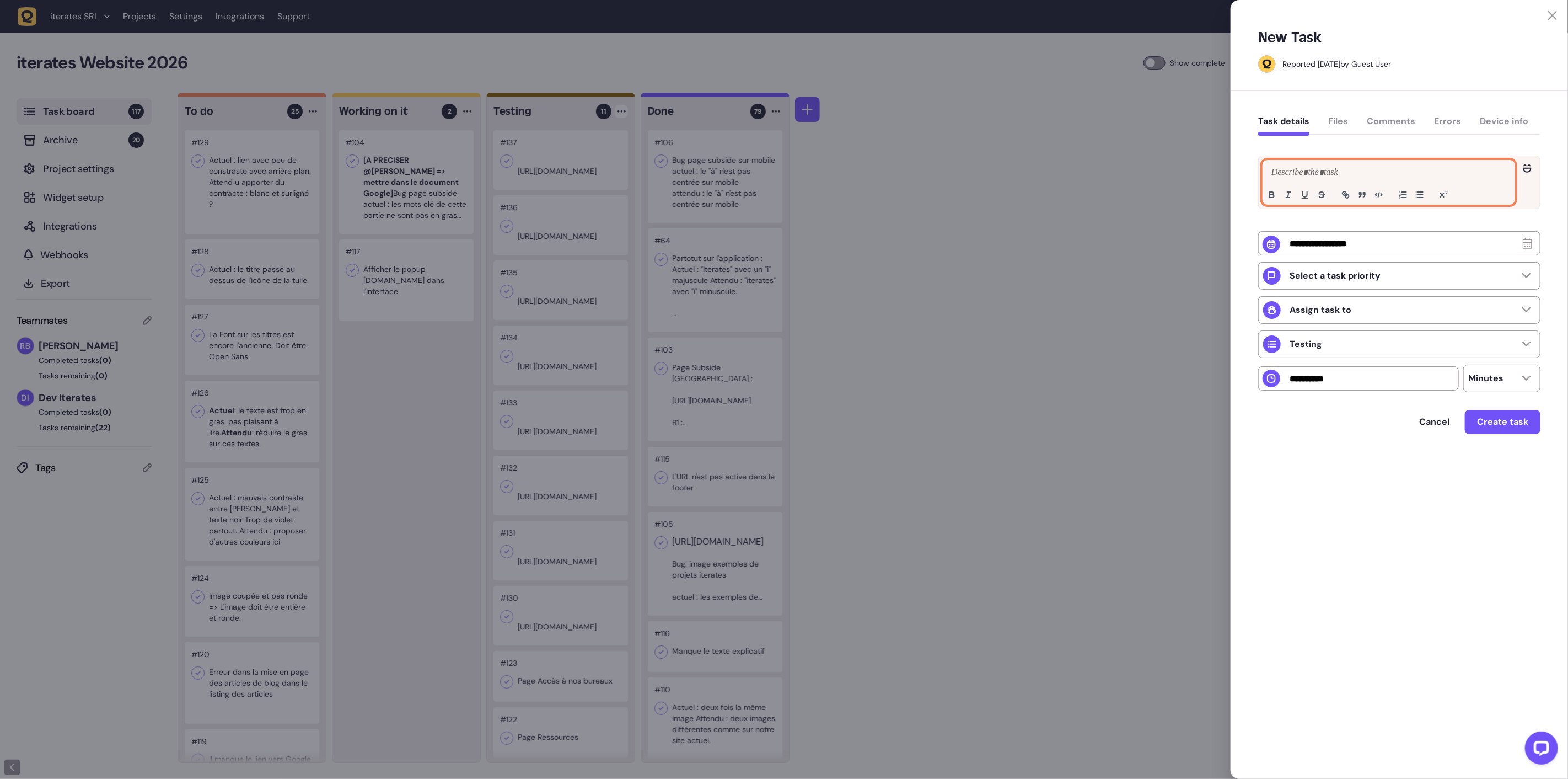
click at [1323, 183] on div at bounding box center [1388, 182] width 251 height 44
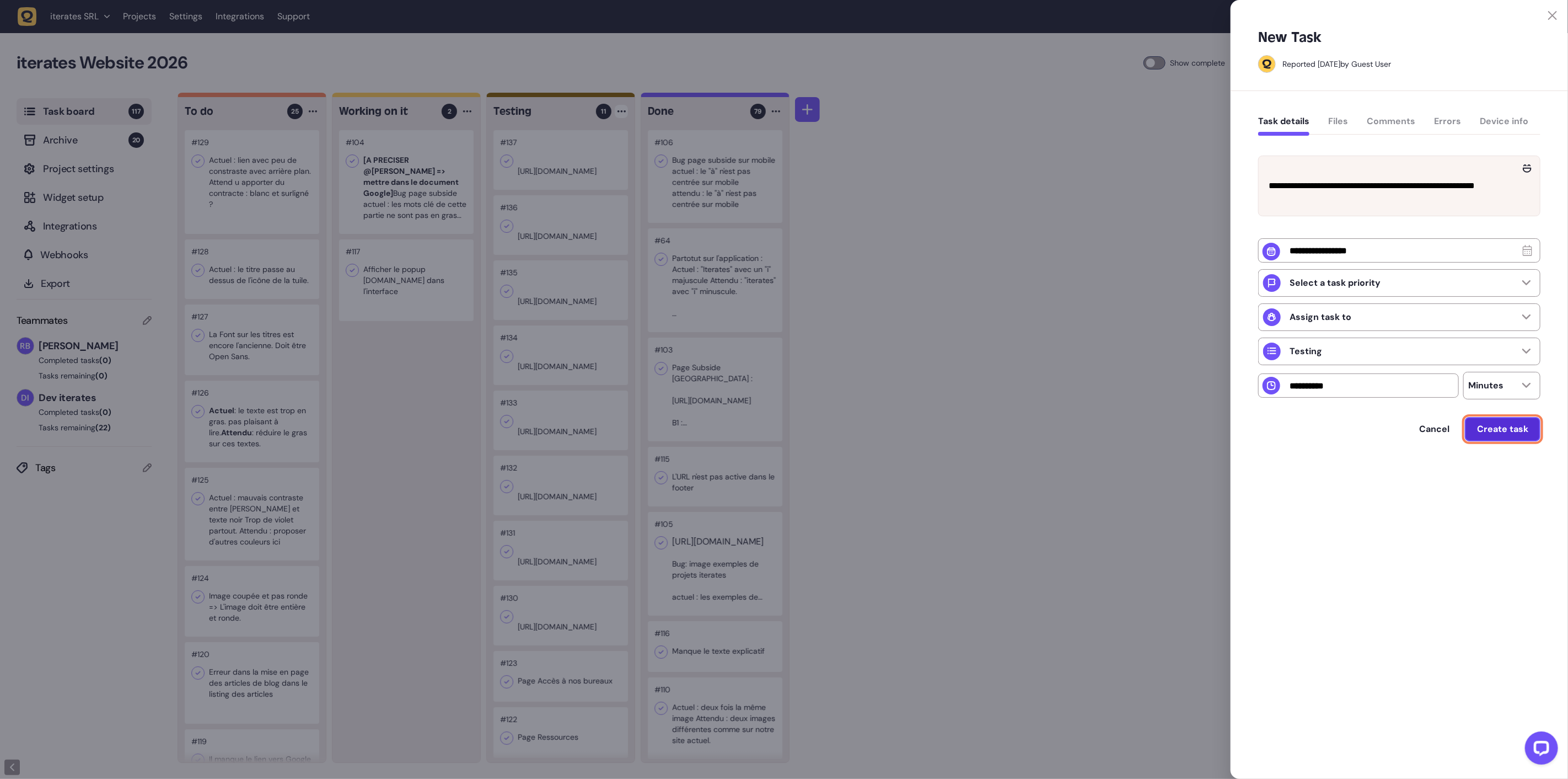
click at [1509, 441] on button "Create task" at bounding box center [1503, 429] width 75 height 24
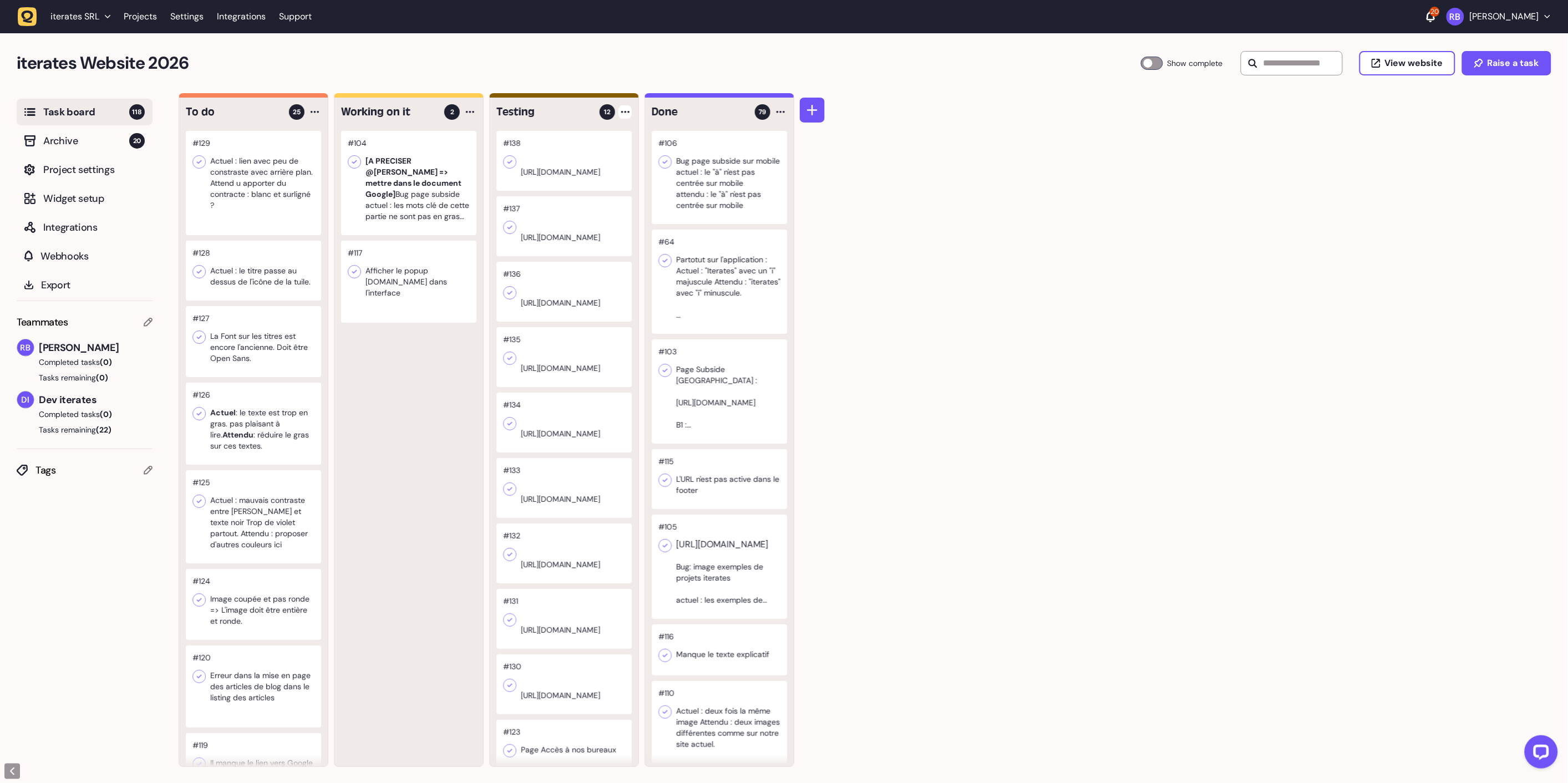
click at [625, 113] on div at bounding box center [625, 112] width 13 height 13
click at [605, 132] on div "Add Task" at bounding box center [583, 135] width 80 height 11
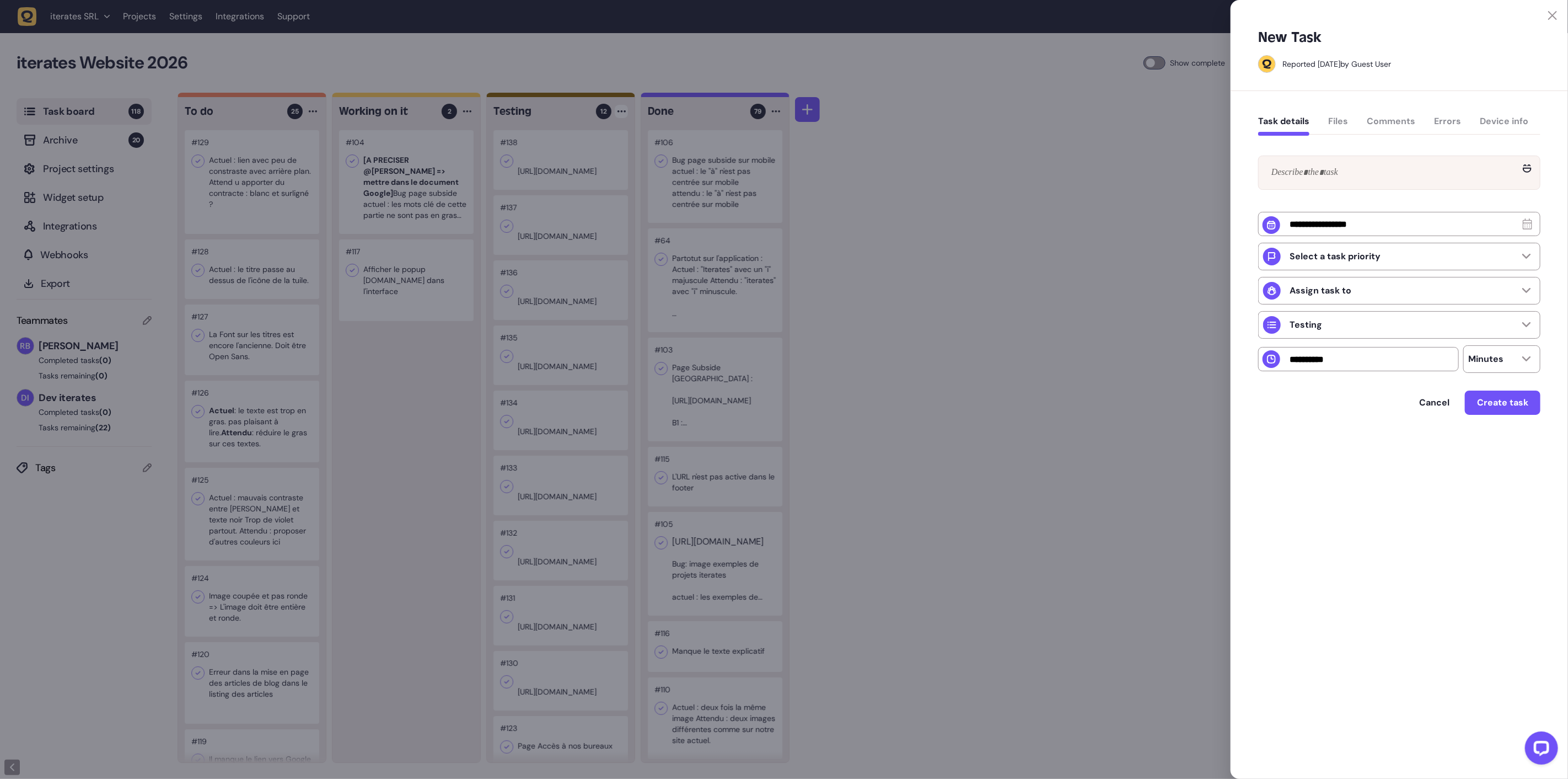
click at [1316, 186] on div at bounding box center [1400, 172] width 281 height 33
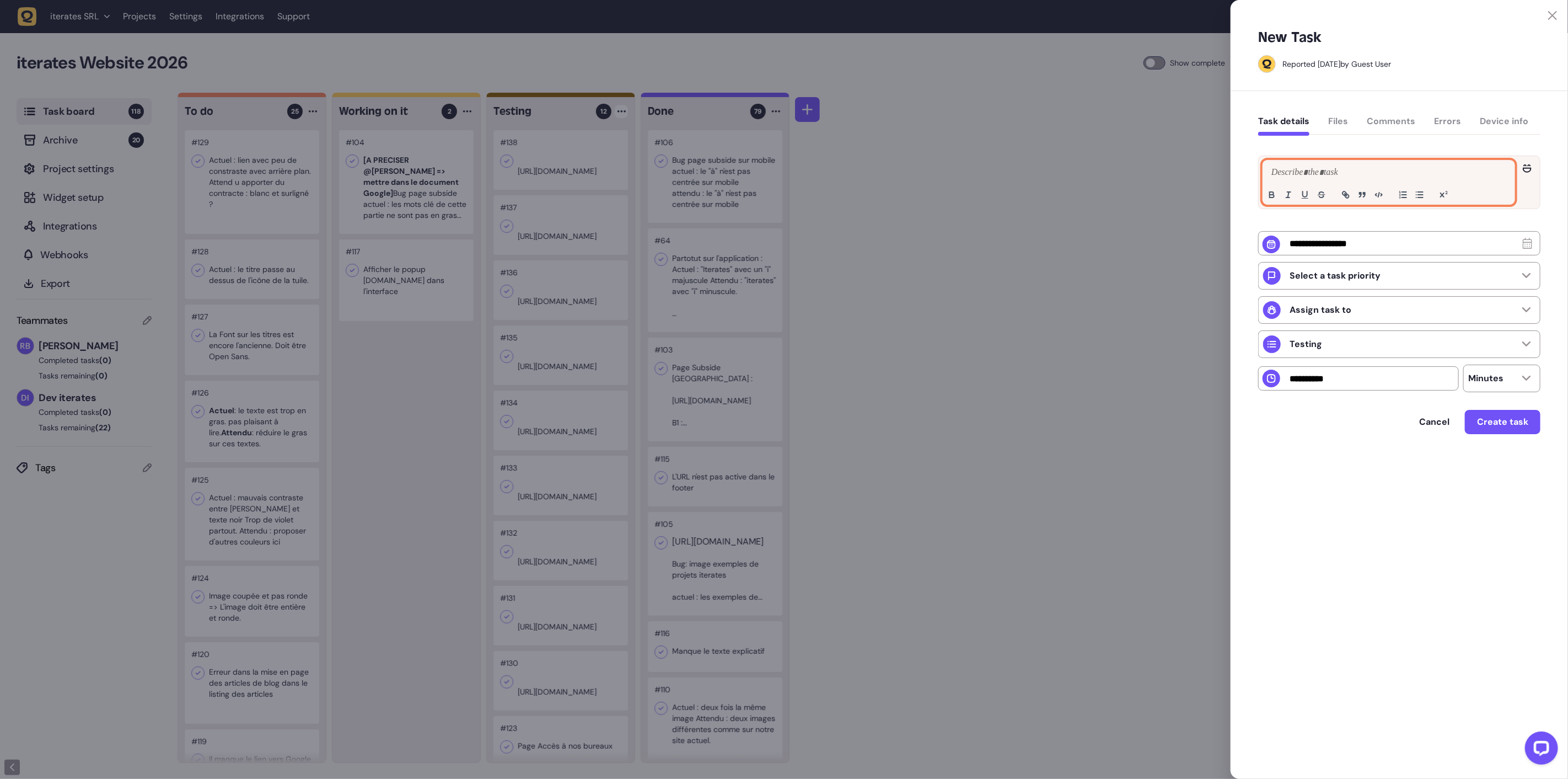
click at [1313, 178] on p at bounding box center [1389, 173] width 240 height 13
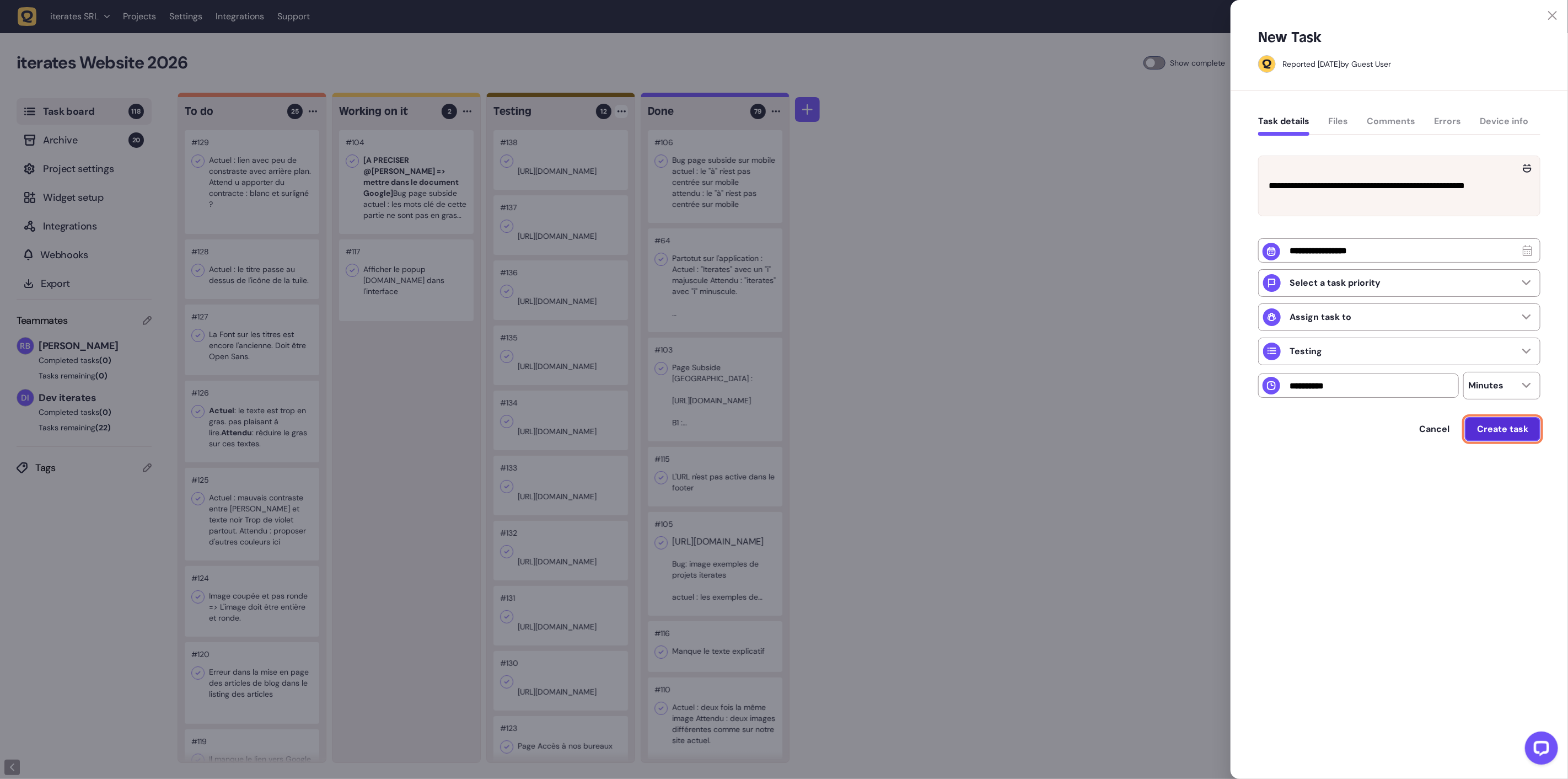
click at [1507, 434] on span "Create task" at bounding box center [1503, 428] width 51 height 9
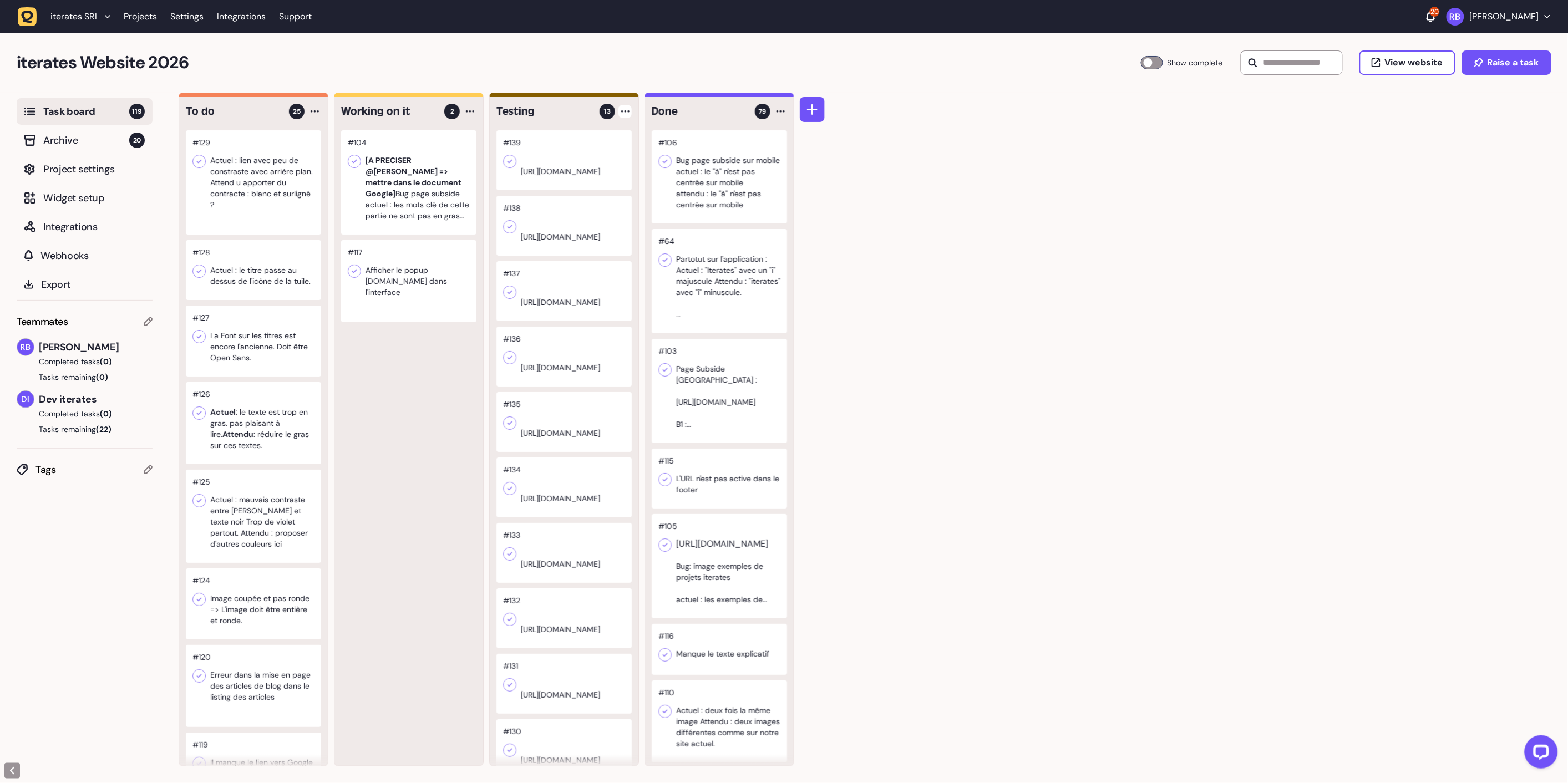
click at [402, 395] on div "#104 [A PRECISER @[PERSON_NAME] => mettre dans le document Google] Bug page sub…" at bounding box center [409, 448] width 149 height 636
